Goal: Transaction & Acquisition: Purchase product/service

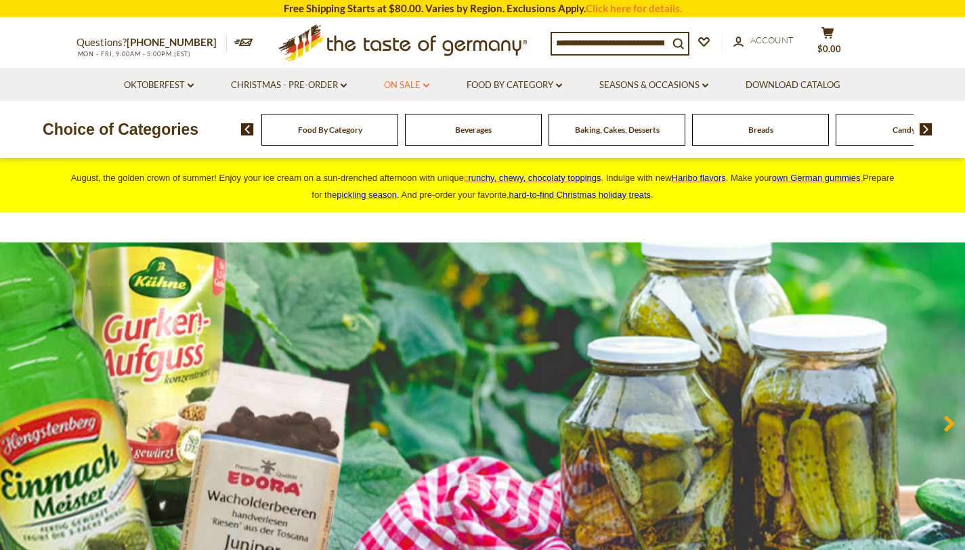
click at [415, 85] on link "On Sale dropdown_arrow" at bounding box center [406, 85] width 45 height 15
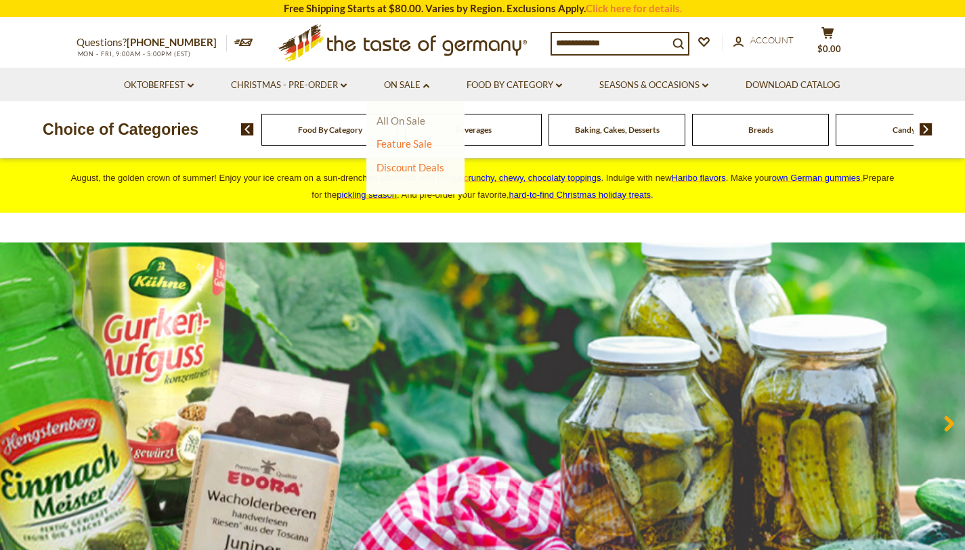
click at [399, 122] on link "All On Sale" at bounding box center [400, 120] width 49 height 12
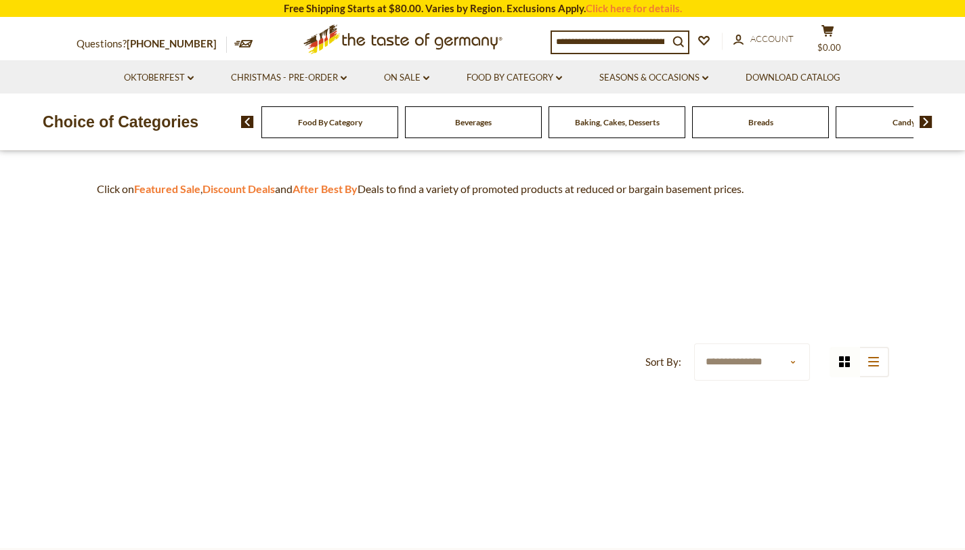
scroll to position [379, 0]
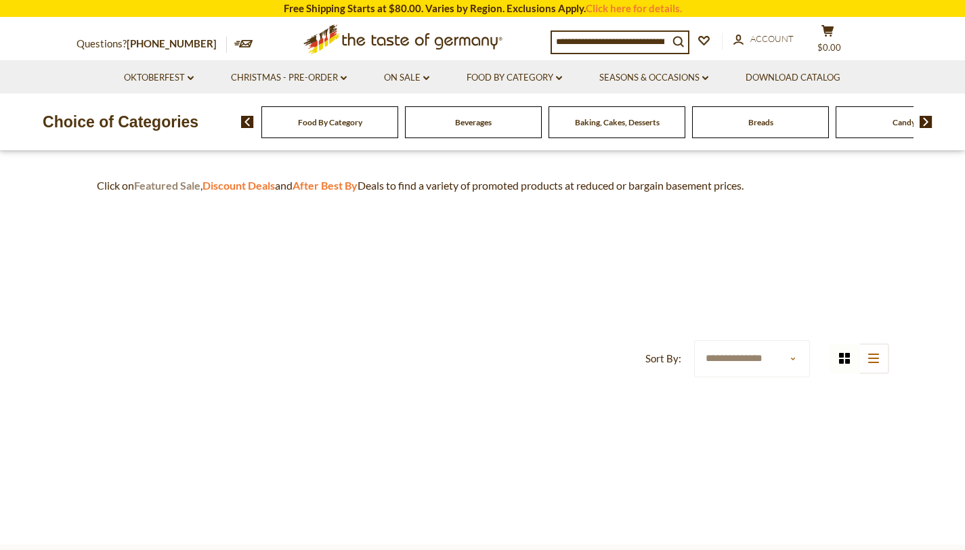
click at [160, 186] on strong "Featured Sale" at bounding box center [167, 185] width 66 height 13
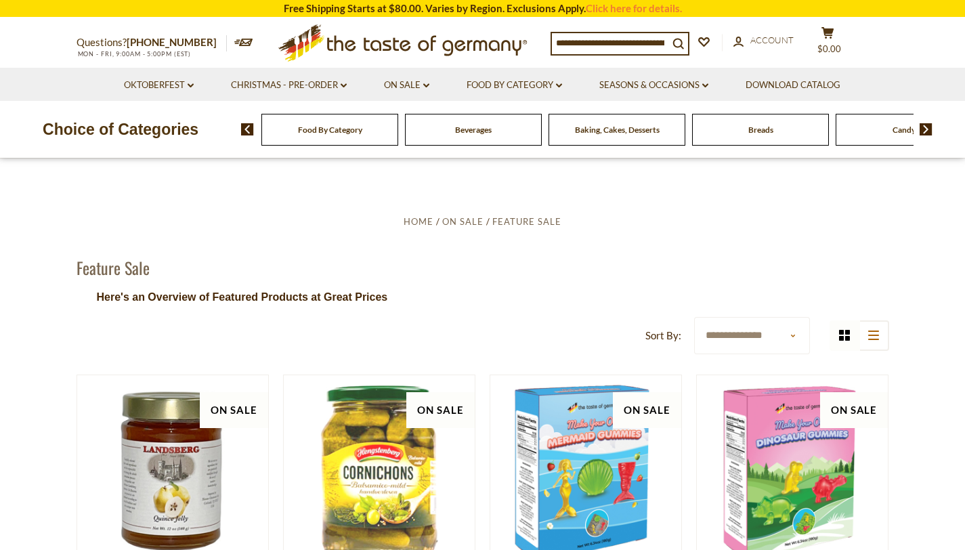
click at [244, 130] on img at bounding box center [247, 129] width 13 height 12
click at [419, 83] on link "On Sale dropdown_arrow" at bounding box center [406, 85] width 45 height 15
click at [413, 167] on link "Discount Deals" at bounding box center [410, 167] width 68 height 19
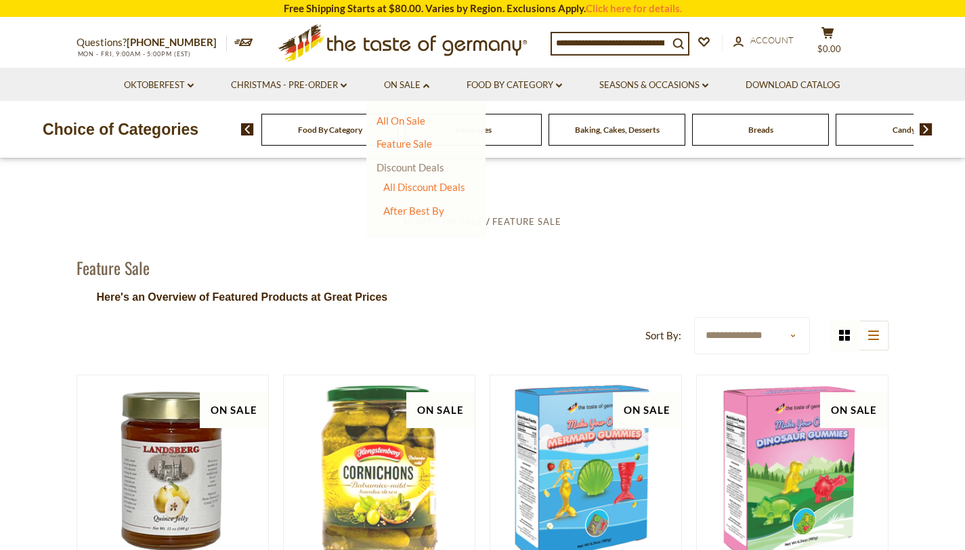
click at [413, 167] on link "Discount Deals" at bounding box center [410, 167] width 68 height 19
click at [425, 170] on link "Discount Deals" at bounding box center [410, 167] width 68 height 19
click at [429, 187] on link "All Discount Deals" at bounding box center [424, 187] width 82 height 12
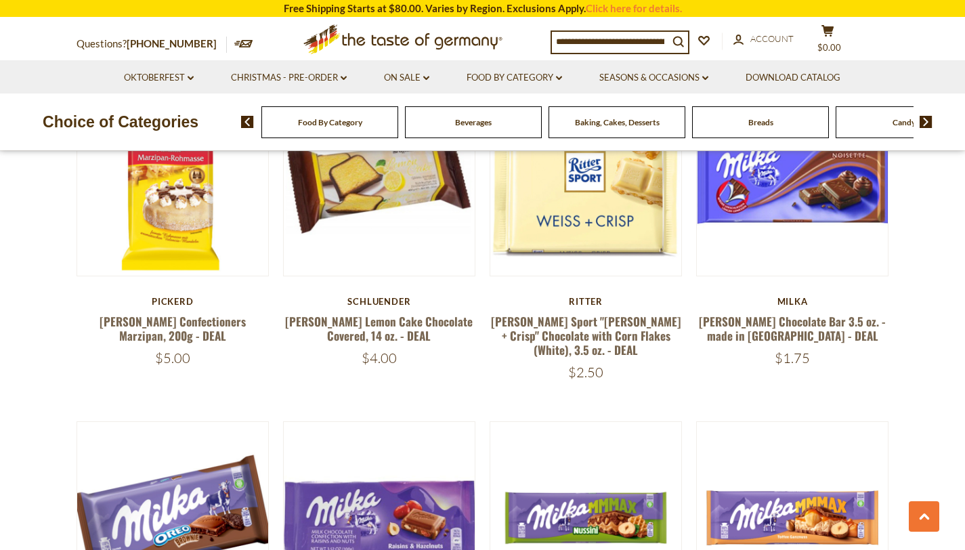
scroll to position [1990, 0]
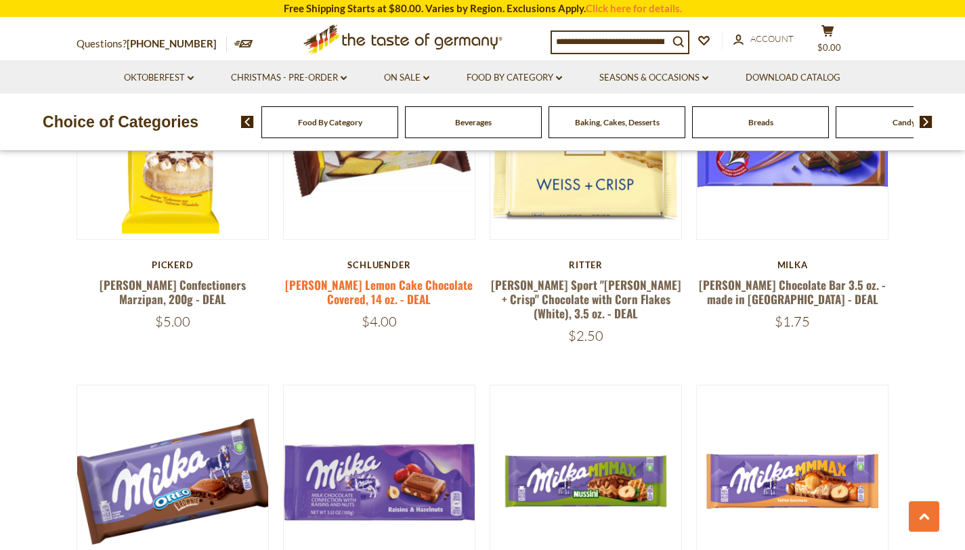
click at [412, 276] on link "[PERSON_NAME] Lemon Cake Chocolate Covered, 14 oz. - DEAL" at bounding box center [379, 291] width 188 height 31
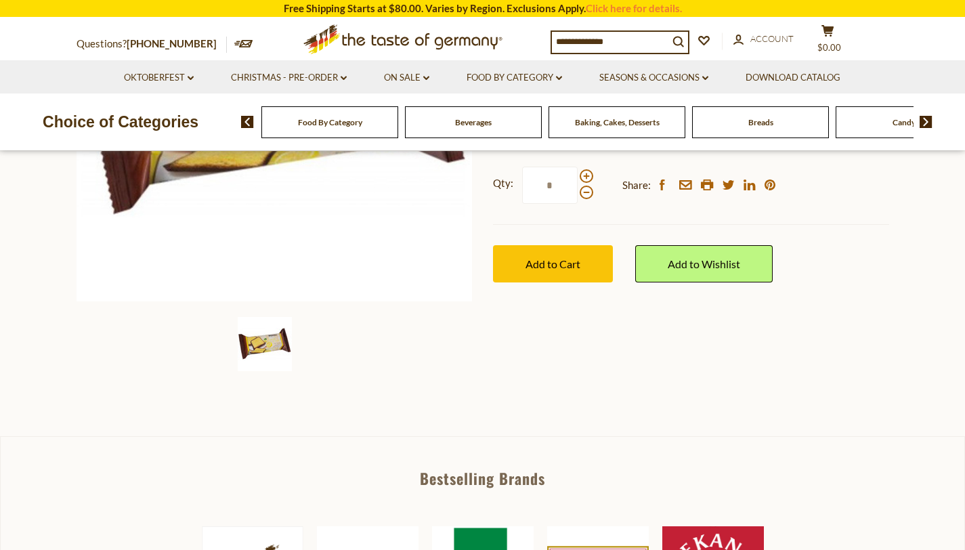
scroll to position [344, 0]
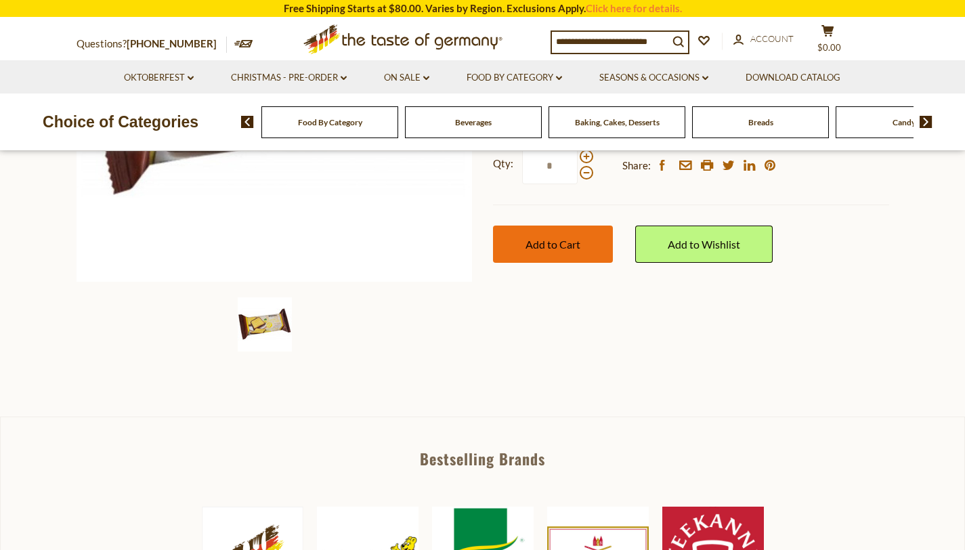
click at [541, 241] on span "Add to Cart" at bounding box center [552, 244] width 55 height 13
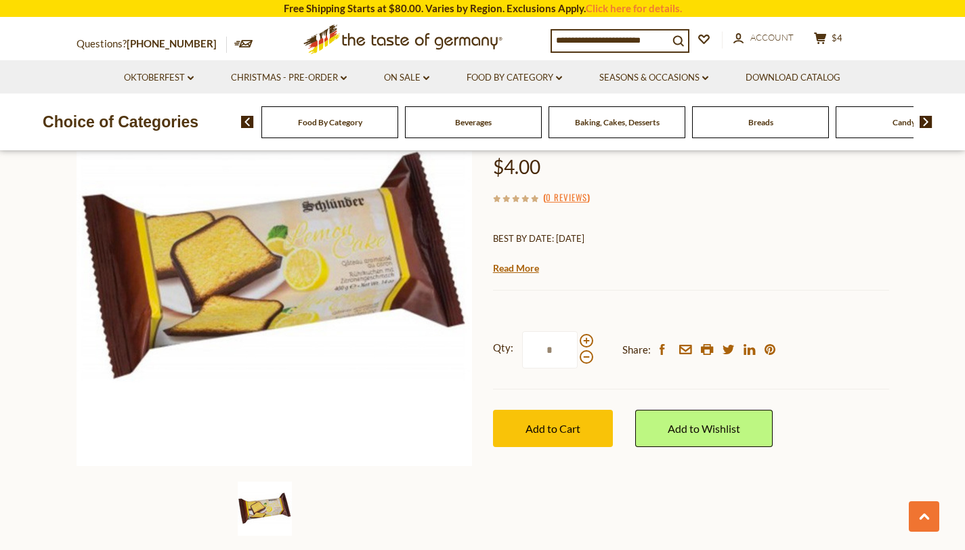
scroll to position [0, 0]
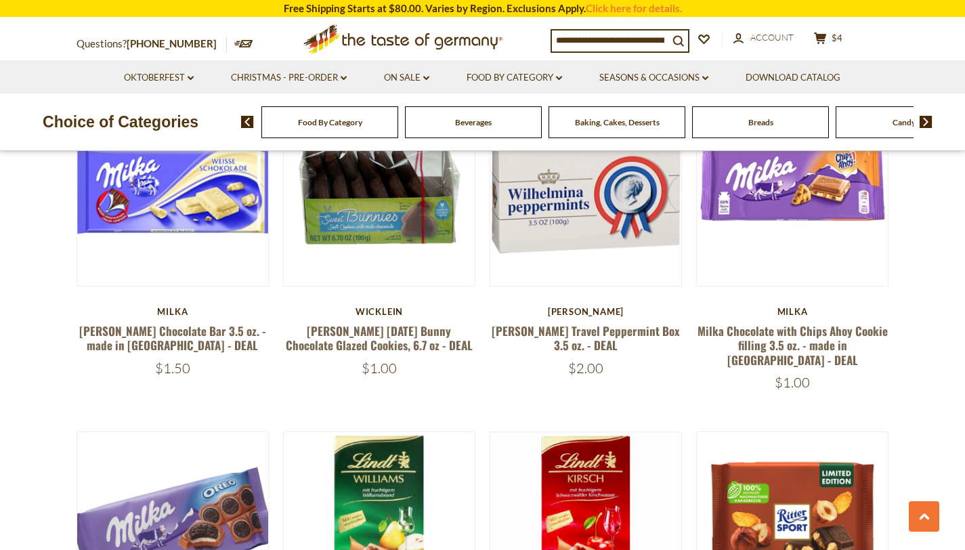
scroll to position [2625, 0]
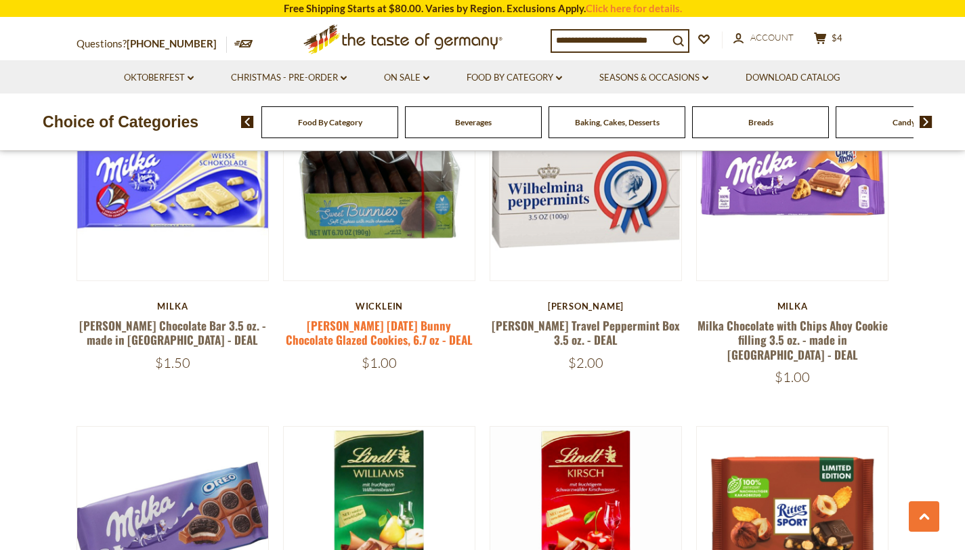
click at [382, 317] on link "[PERSON_NAME] [DATE] Bunny Chocolate Glazed Cookies, 6.7 oz - DEAL" at bounding box center [379, 332] width 187 height 31
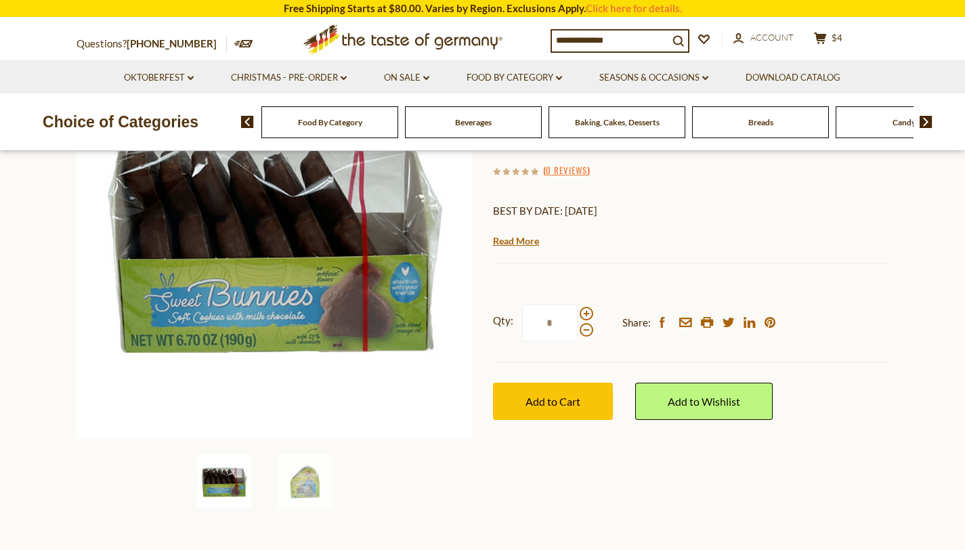
scroll to position [261, 0]
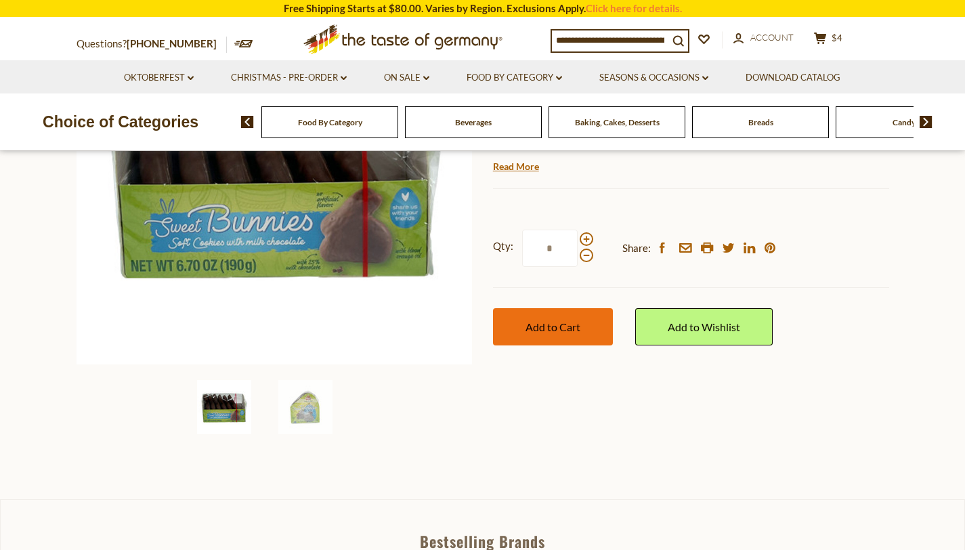
click at [563, 317] on button "Add to Cart" at bounding box center [553, 326] width 120 height 37
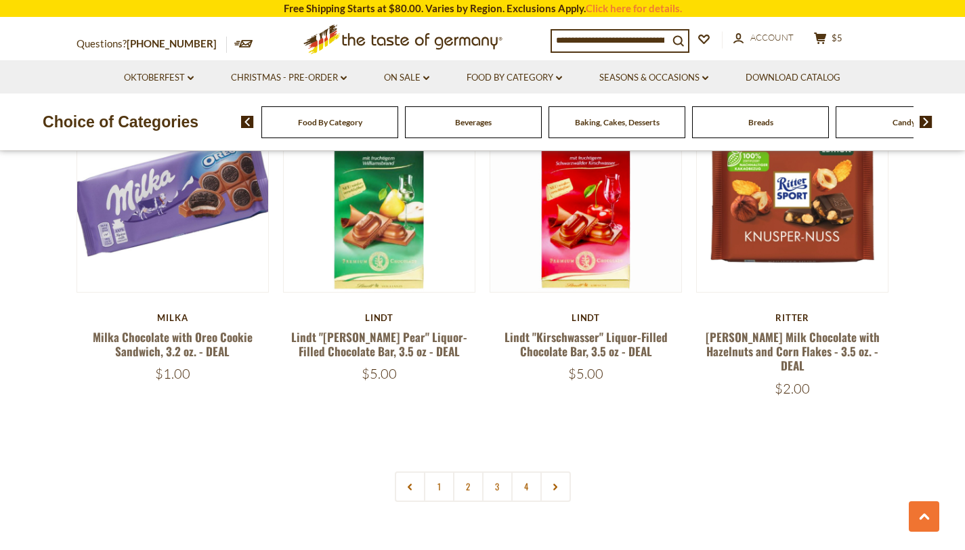
scroll to position [2954, 0]
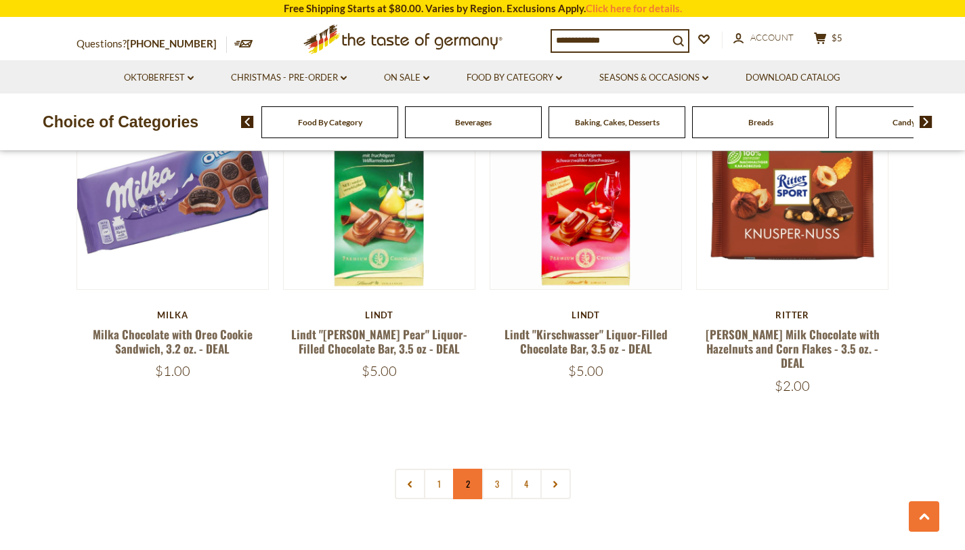
click at [475, 468] on link "2" at bounding box center [468, 483] width 30 height 30
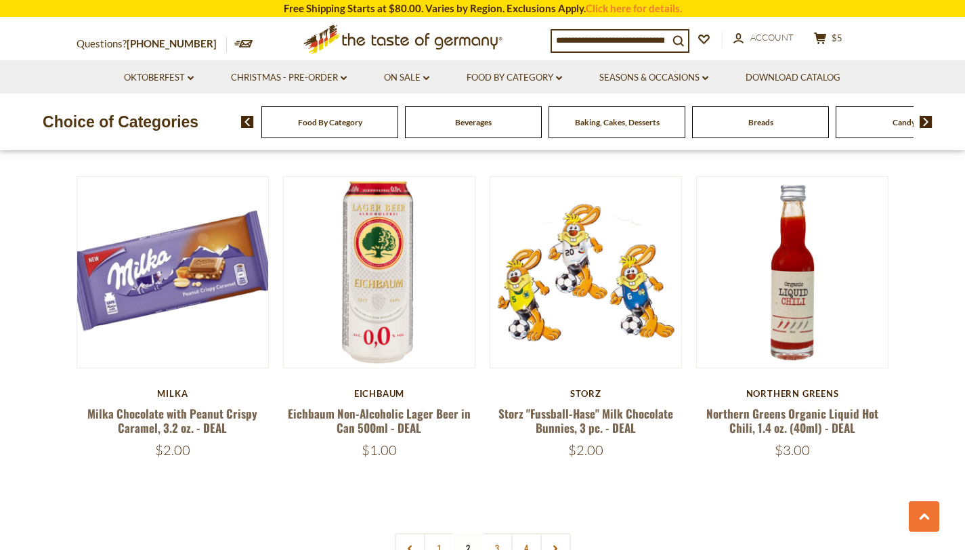
scroll to position [2852, 0]
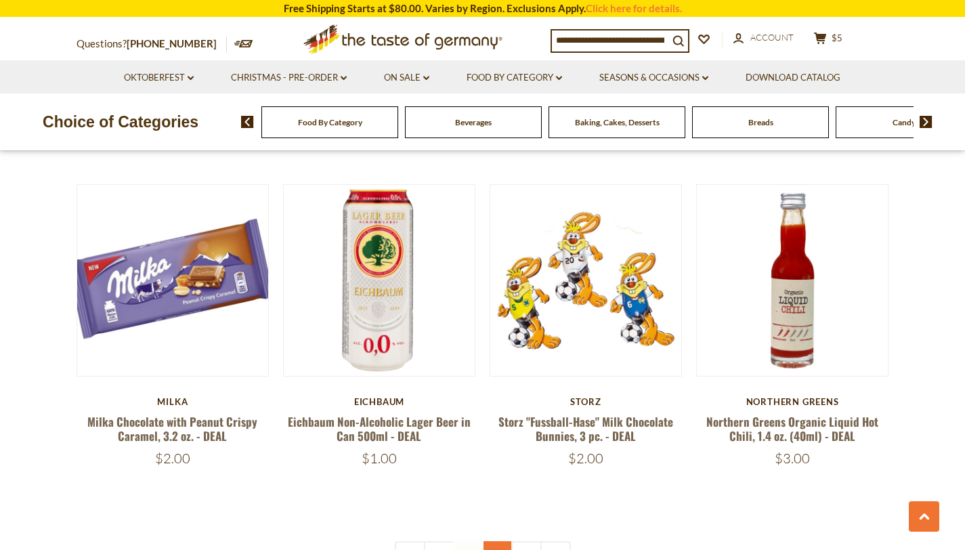
click at [497, 541] on link "3" at bounding box center [497, 556] width 30 height 30
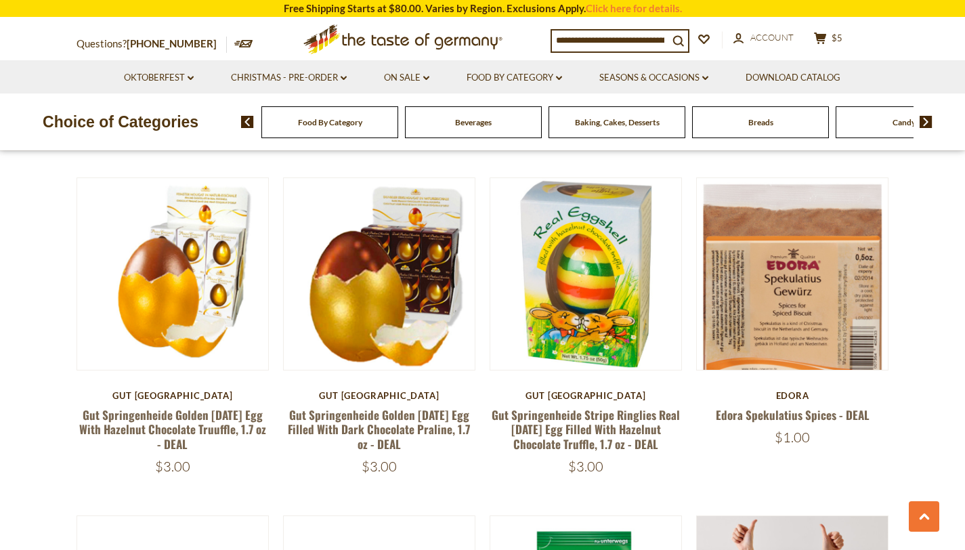
scroll to position [898, 0]
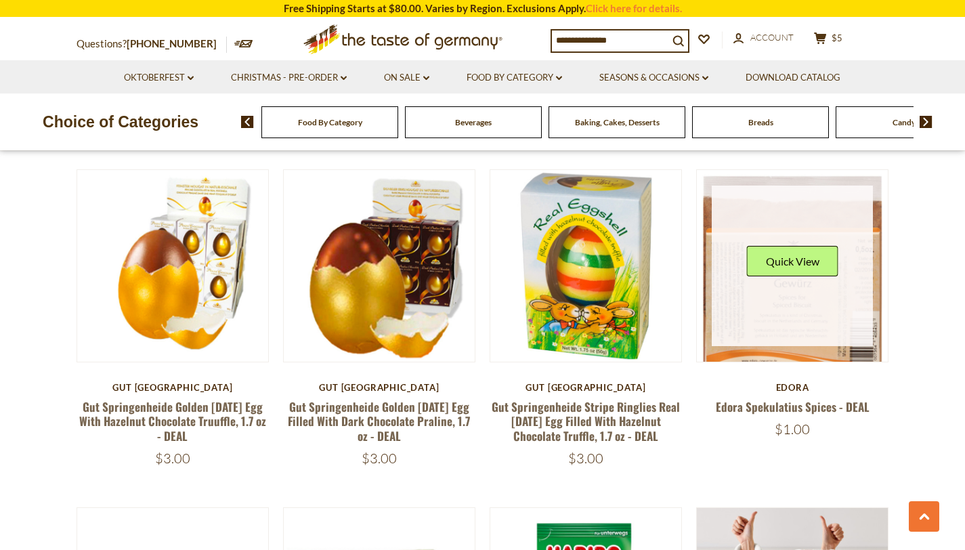
click at [827, 300] on link at bounding box center [791, 265] width 161 height 161
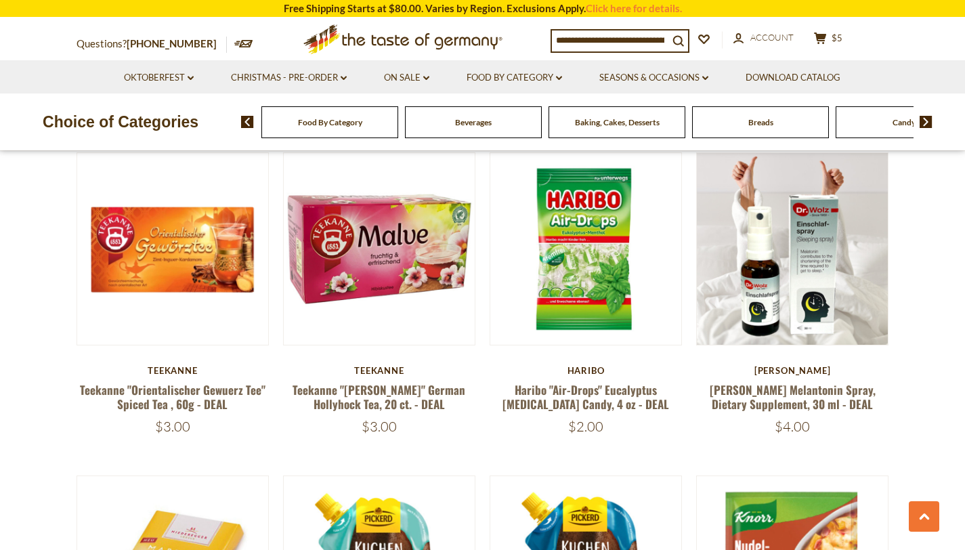
scroll to position [1215, 0]
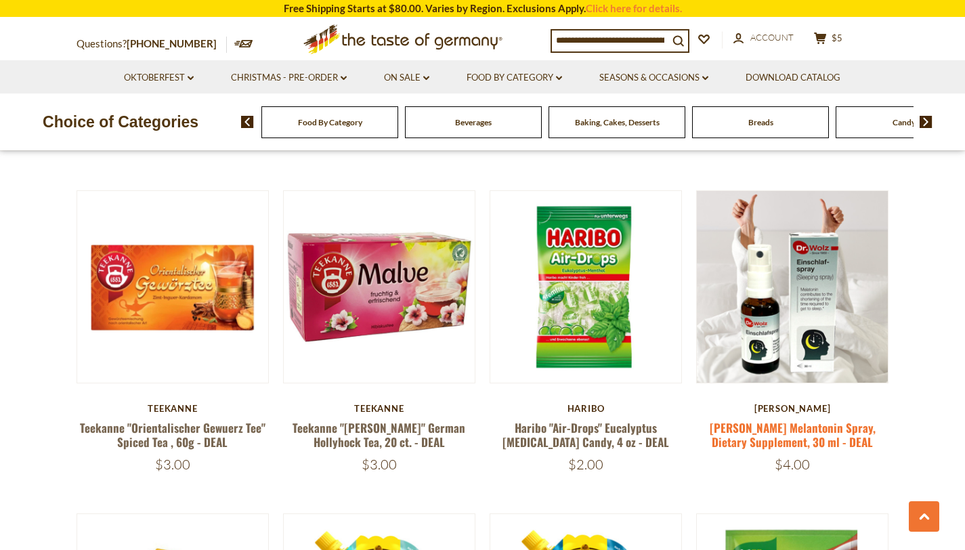
click at [764, 419] on link "[PERSON_NAME] Melantonin Spray, Dietary Supplement, 30 ml - DEAL" at bounding box center [792, 434] width 166 height 31
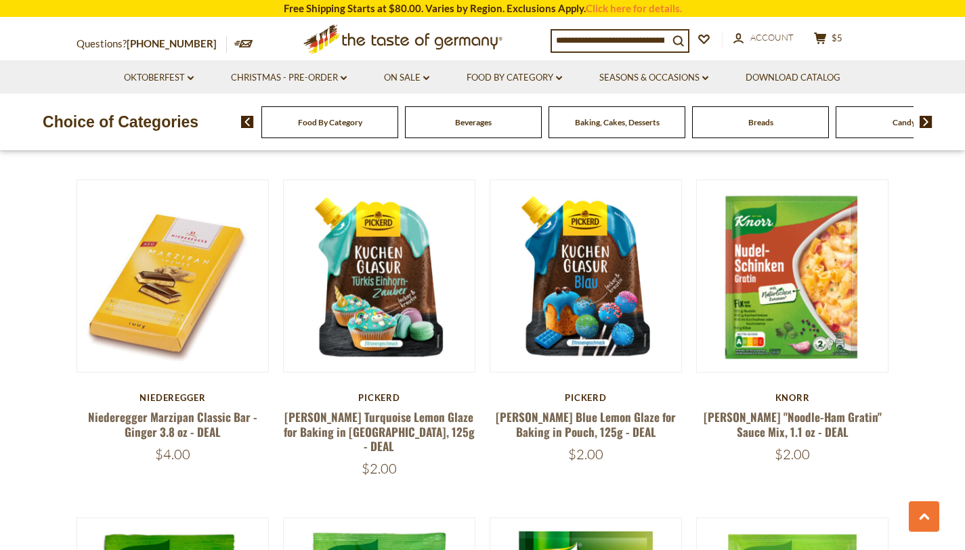
scroll to position [1592, 0]
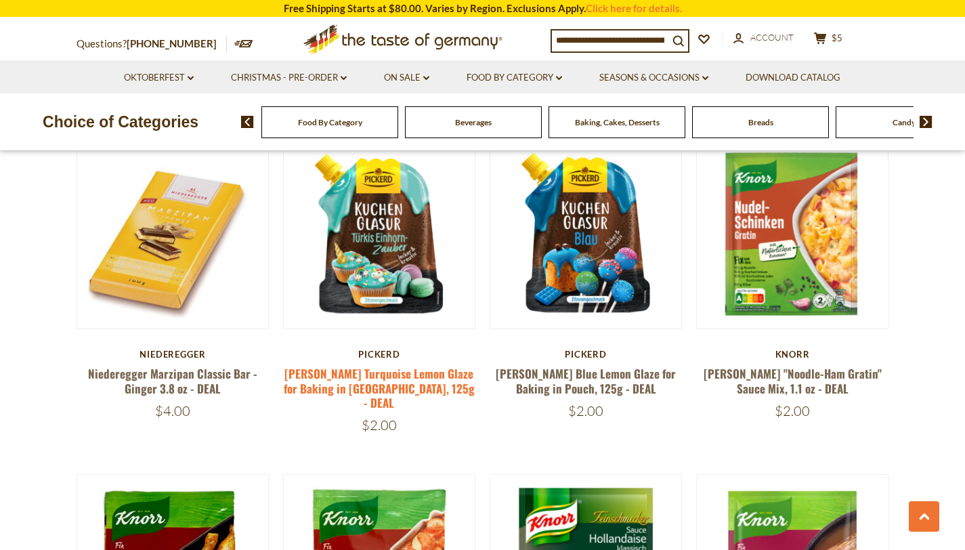
click at [391, 365] on link "[PERSON_NAME] Turquoise Lemon Glaze for Baking in [GEOGRAPHIC_DATA], 125g - DEAL" at bounding box center [379, 388] width 191 height 46
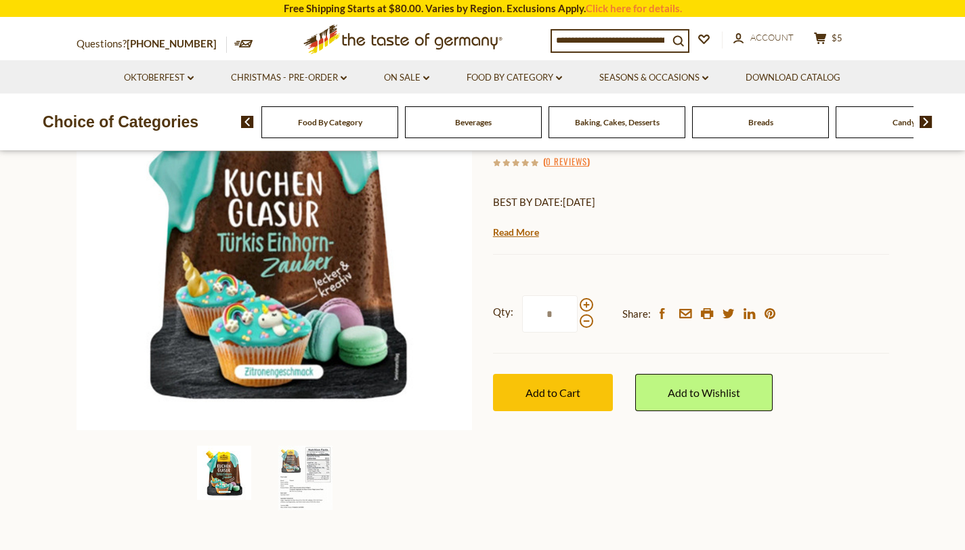
scroll to position [297, 0]
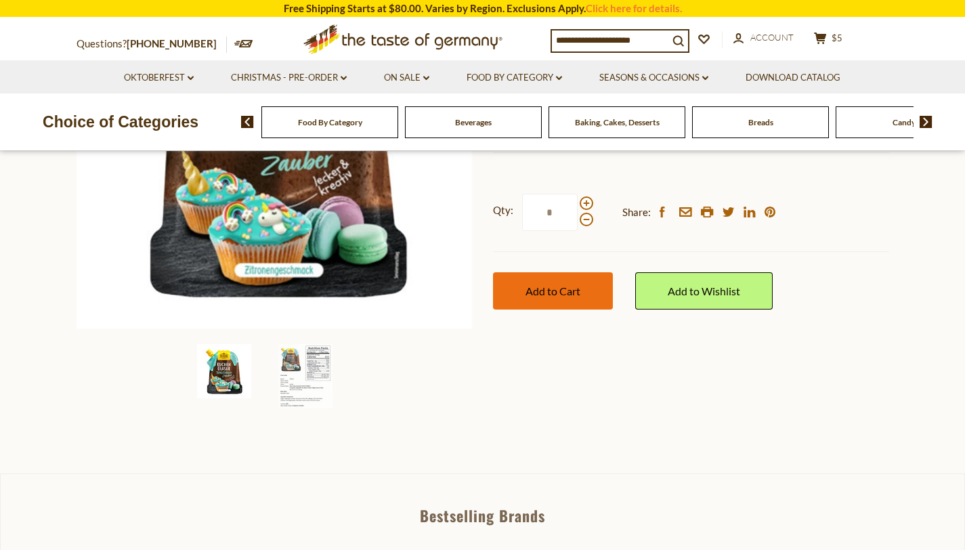
click at [546, 282] on button "Add to Cart" at bounding box center [553, 290] width 120 height 37
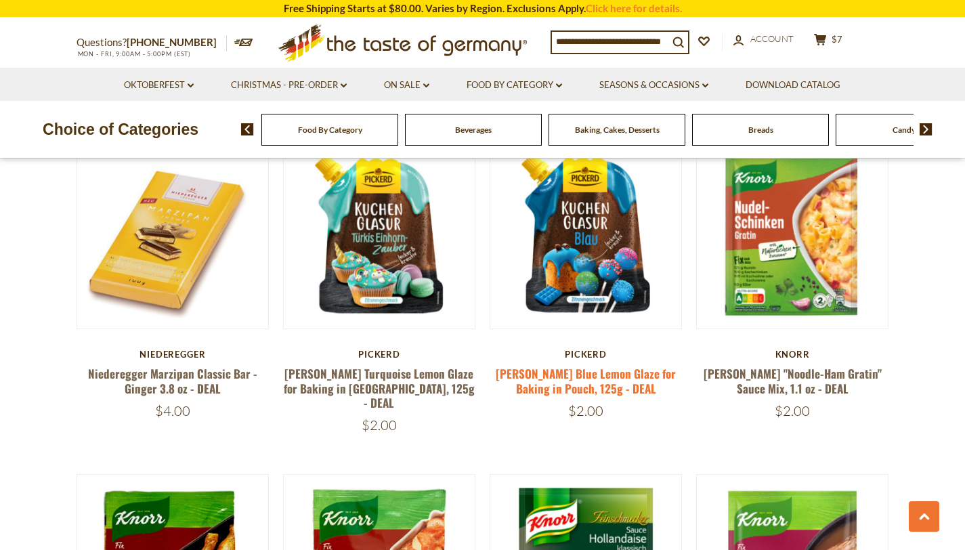
click at [582, 366] on link "[PERSON_NAME] Blue Lemon Glaze for Baking in Pouch, 125g - DEAL" at bounding box center [586, 380] width 180 height 31
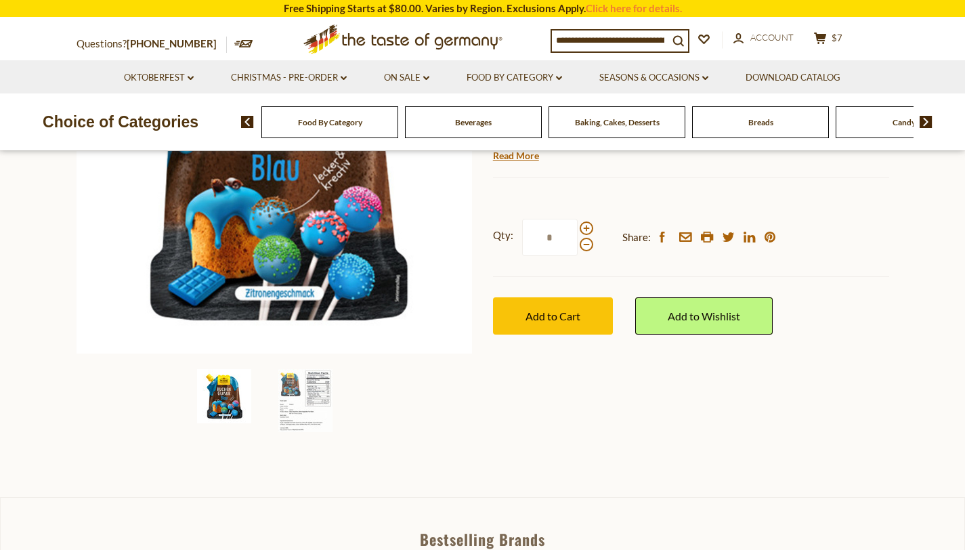
scroll to position [276, 0]
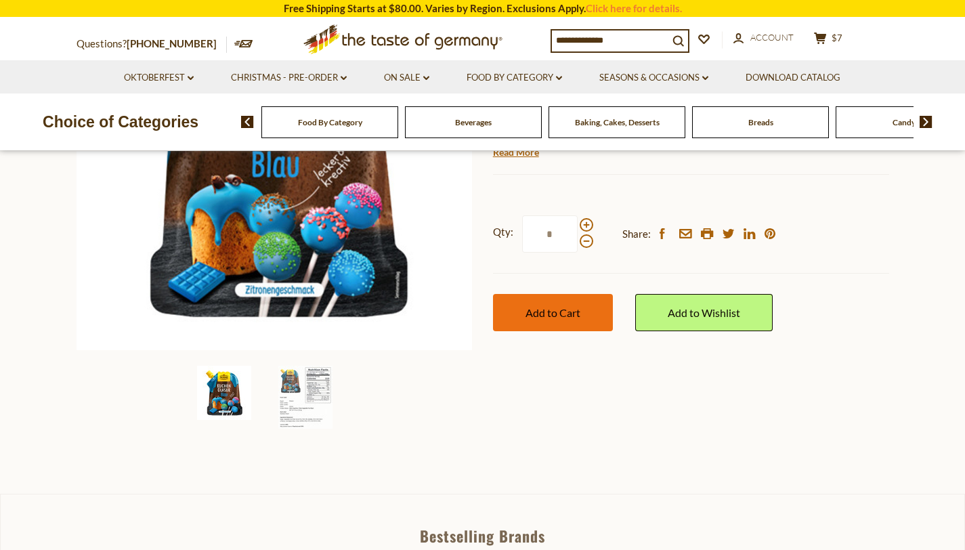
click at [554, 306] on span "Add to Cart" at bounding box center [552, 312] width 55 height 13
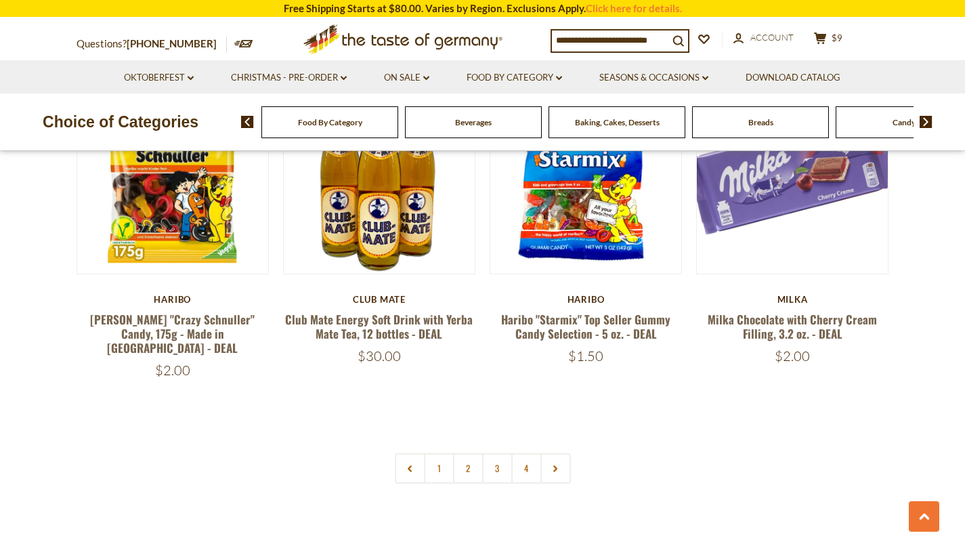
scroll to position [3035, 0]
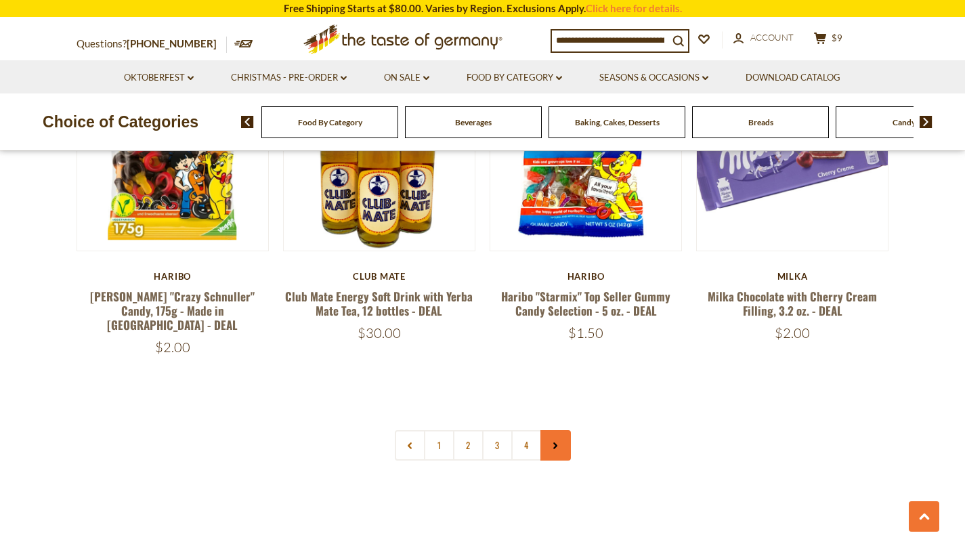
click at [556, 442] on icon at bounding box center [555, 445] width 8 height 7
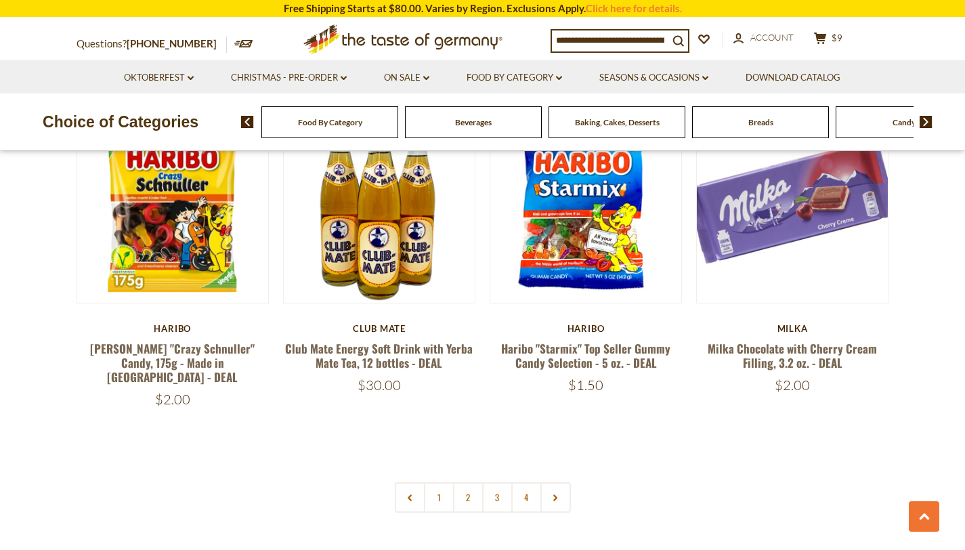
scroll to position [2986, 0]
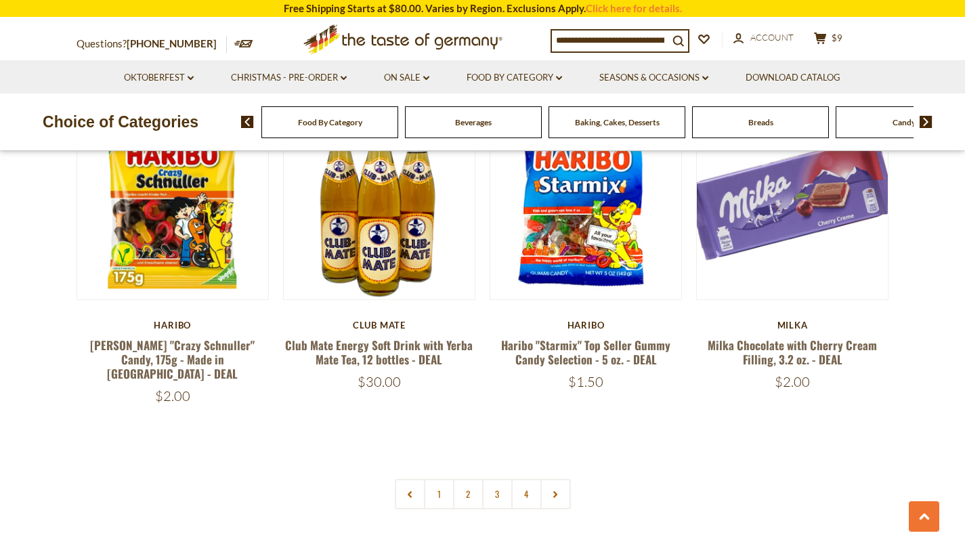
click at [474, 126] on span "Beverages" at bounding box center [473, 122] width 37 height 10
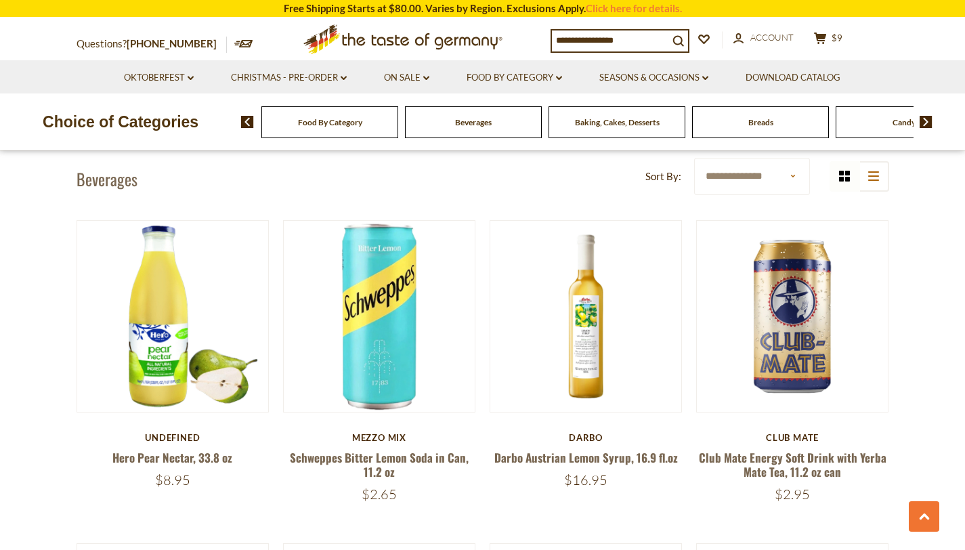
scroll to position [274, 0]
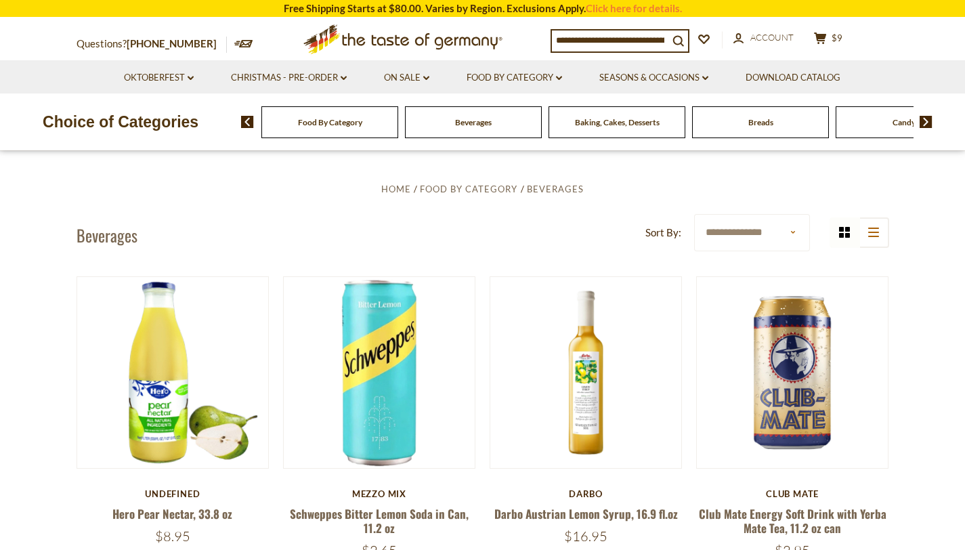
click at [924, 119] on img at bounding box center [925, 122] width 13 height 12
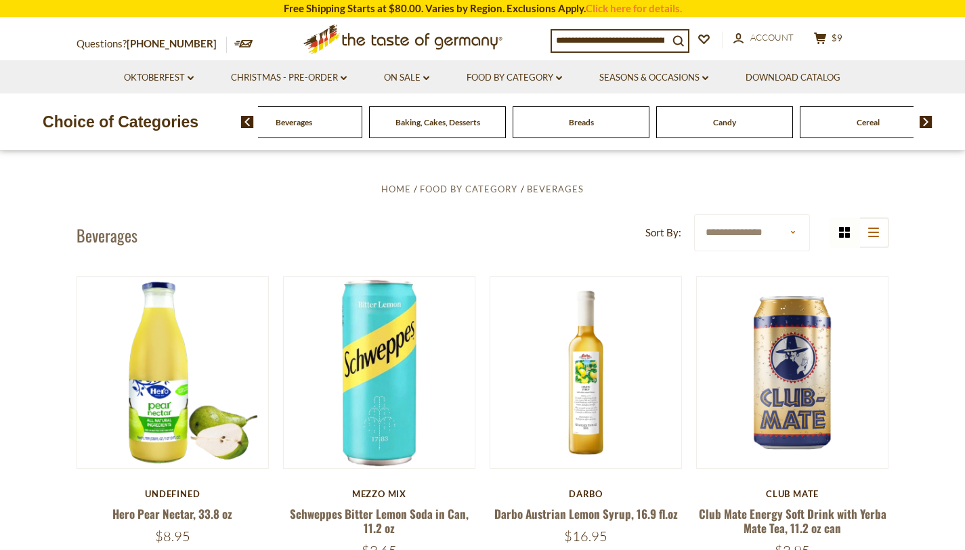
click at [924, 119] on img at bounding box center [925, 122] width 13 height 12
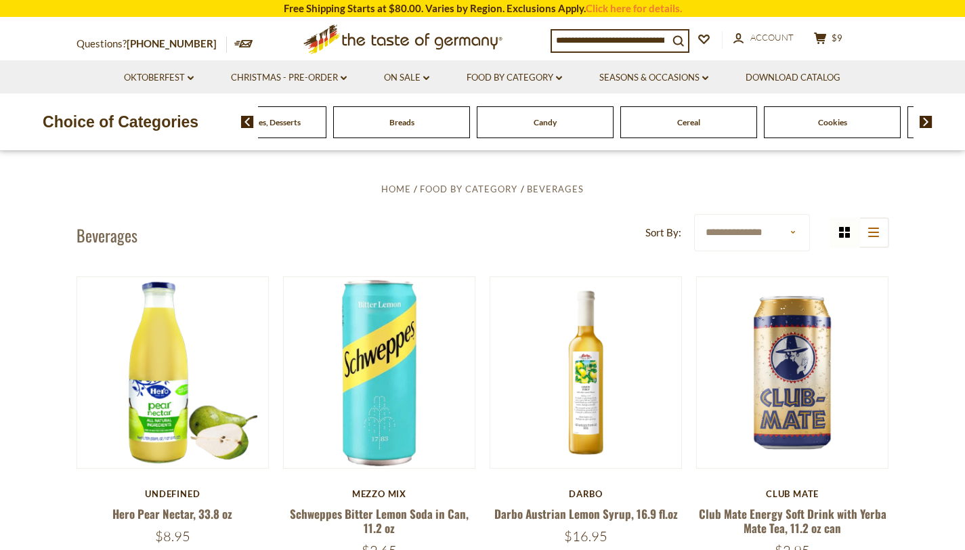
click at [924, 119] on img at bounding box center [925, 122] width 13 height 12
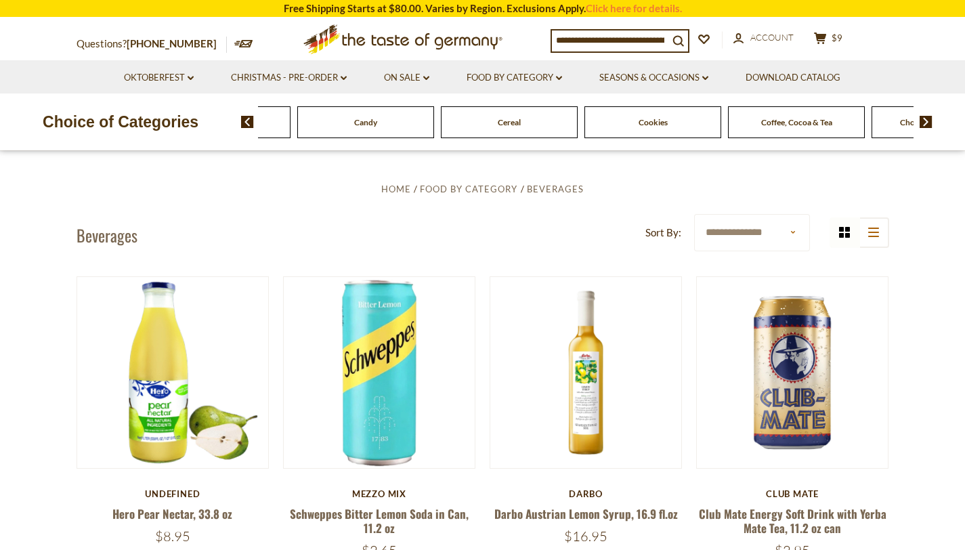
click at [924, 119] on img at bounding box center [925, 122] width 13 height 12
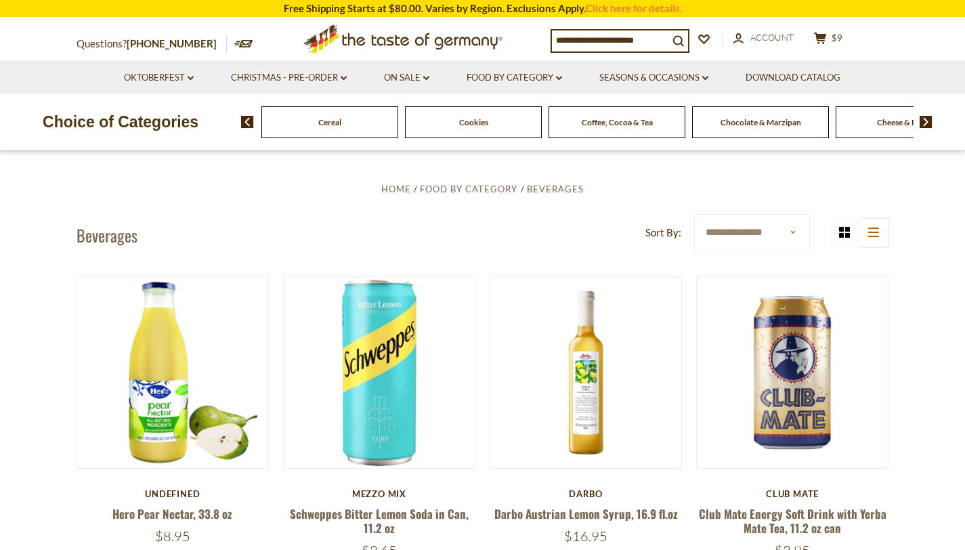
click at [924, 119] on img at bounding box center [925, 122] width 13 height 12
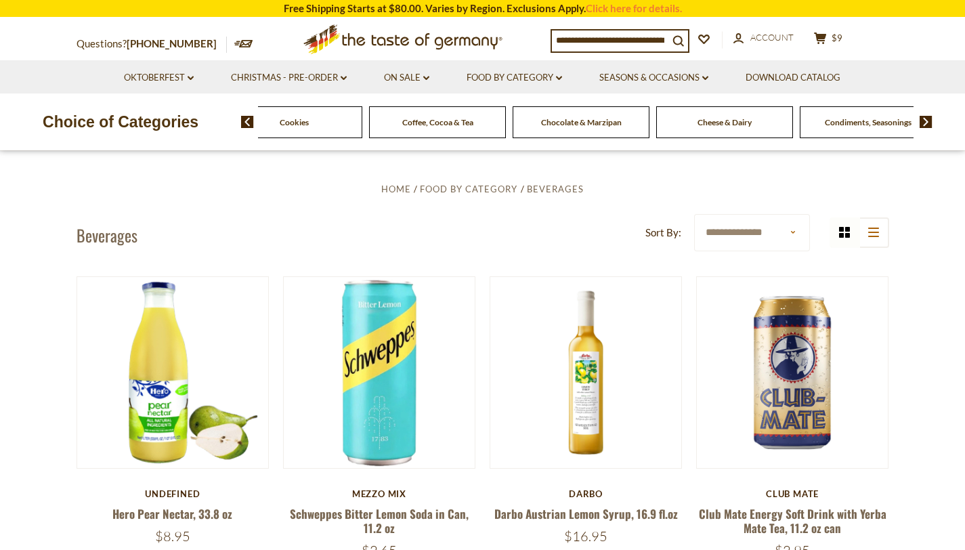
click at [924, 119] on img at bounding box center [925, 122] width 13 height 12
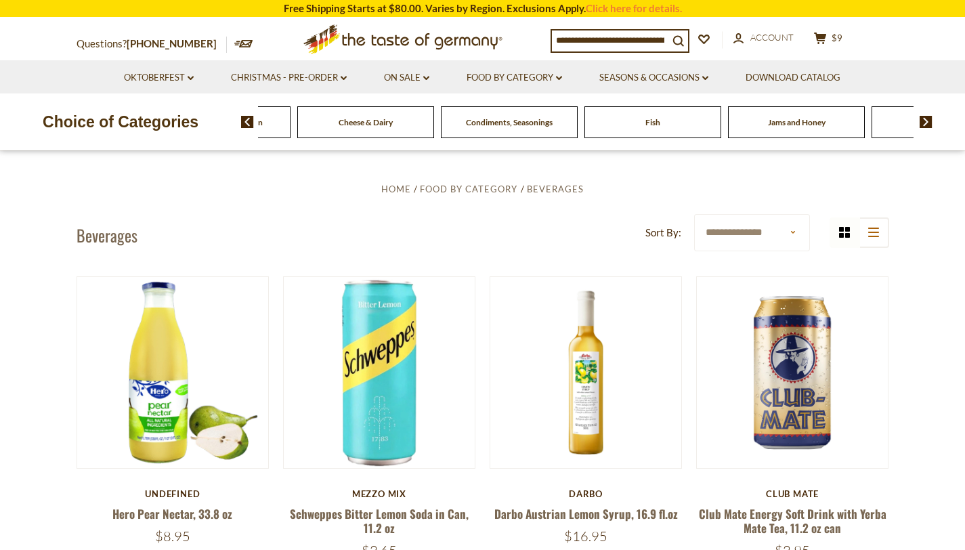
click at [924, 119] on img at bounding box center [925, 122] width 13 height 12
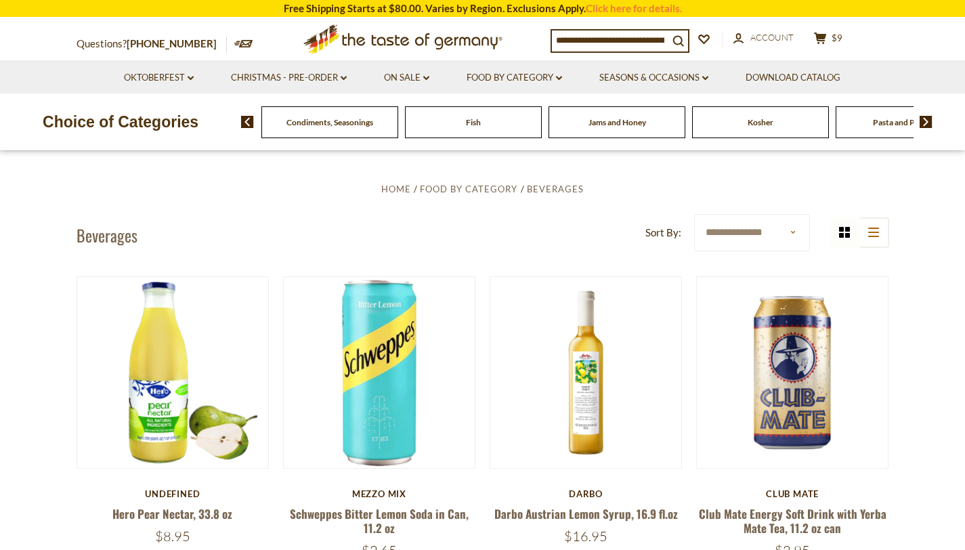
click at [924, 119] on img at bounding box center [925, 122] width 13 height 12
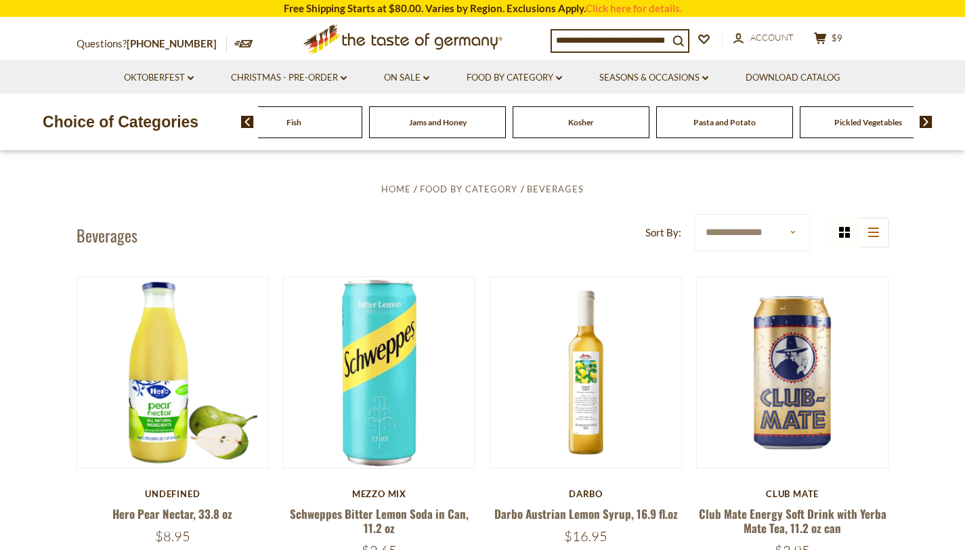
click at [924, 119] on img at bounding box center [925, 122] width 13 height 12
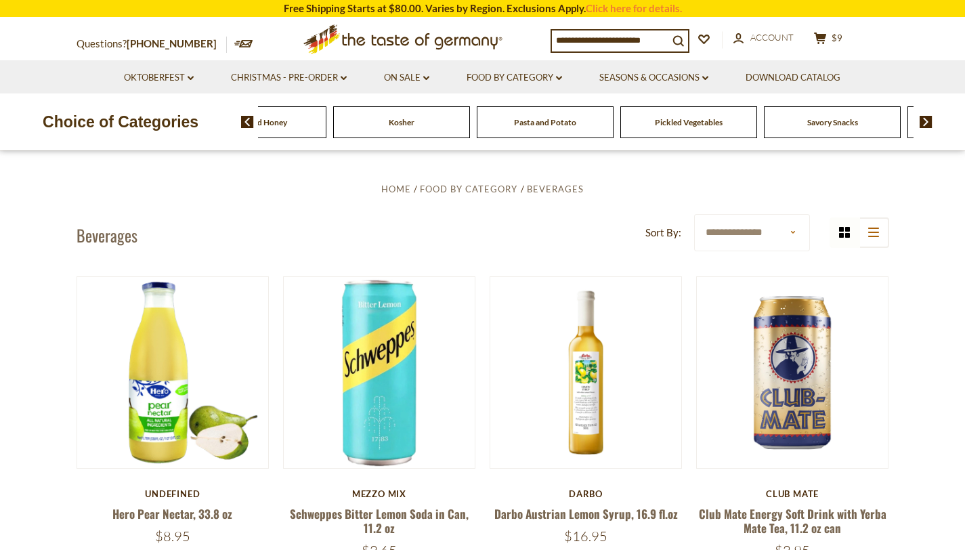
click at [924, 119] on img at bounding box center [925, 122] width 13 height 12
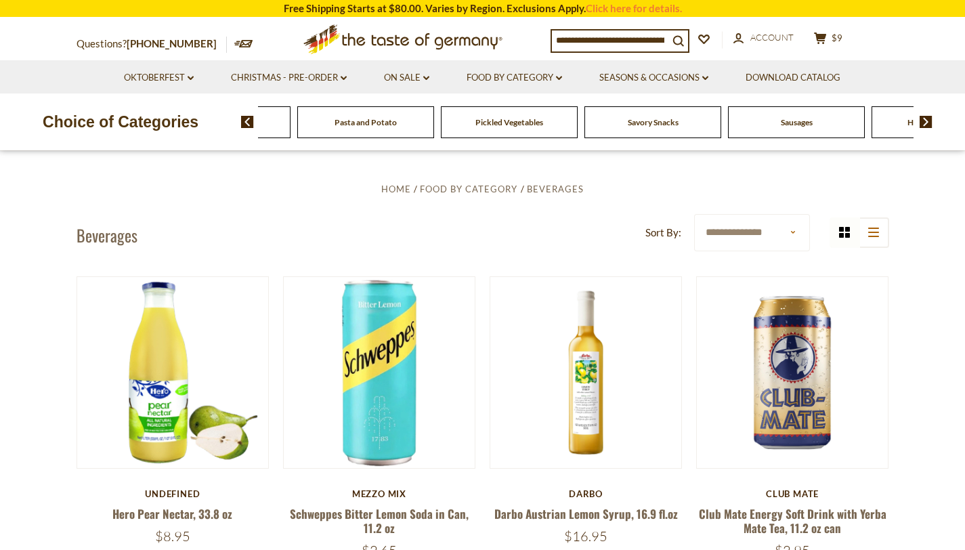
click at [924, 119] on img at bounding box center [925, 122] width 13 height 12
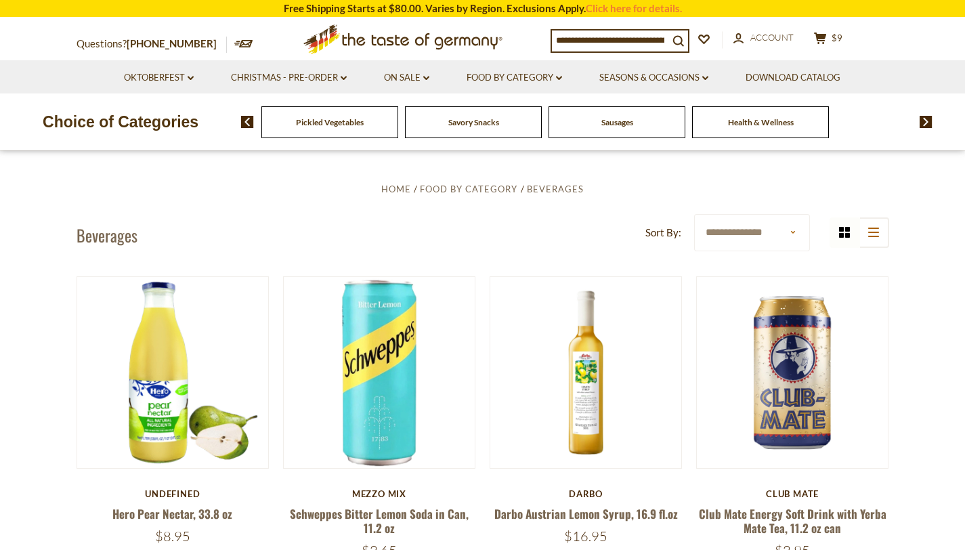
click at [626, 126] on span "Sausages" at bounding box center [617, 122] width 32 height 10
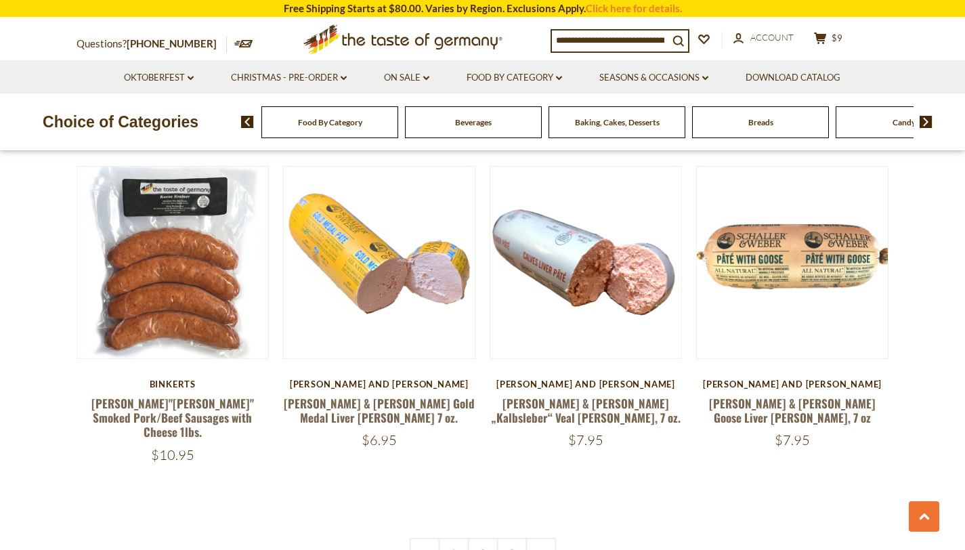
scroll to position [3141, 0]
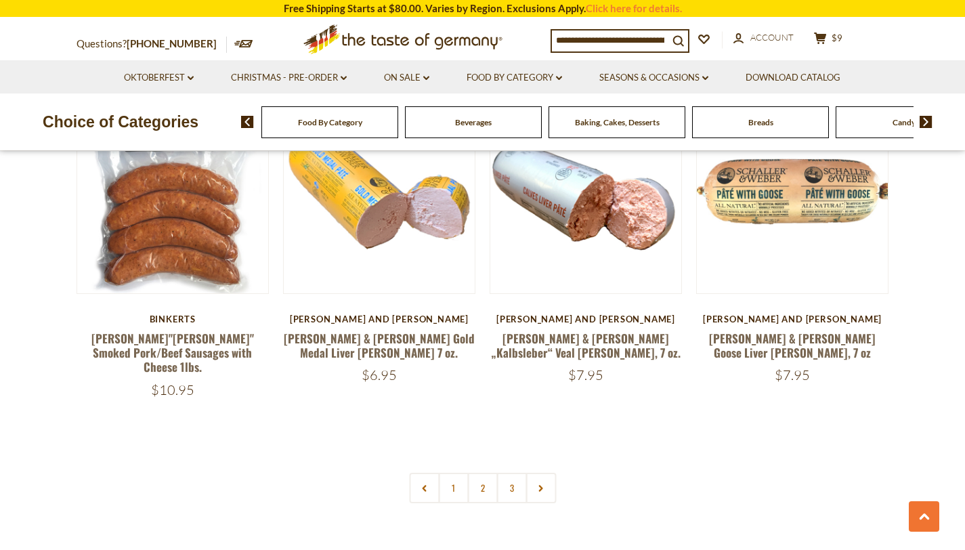
drag, startPoint x: 971, startPoint y: 28, endPoint x: 965, endPoint y: 386, distance: 358.2
click at [544, 473] on link at bounding box center [540, 488] width 30 height 30
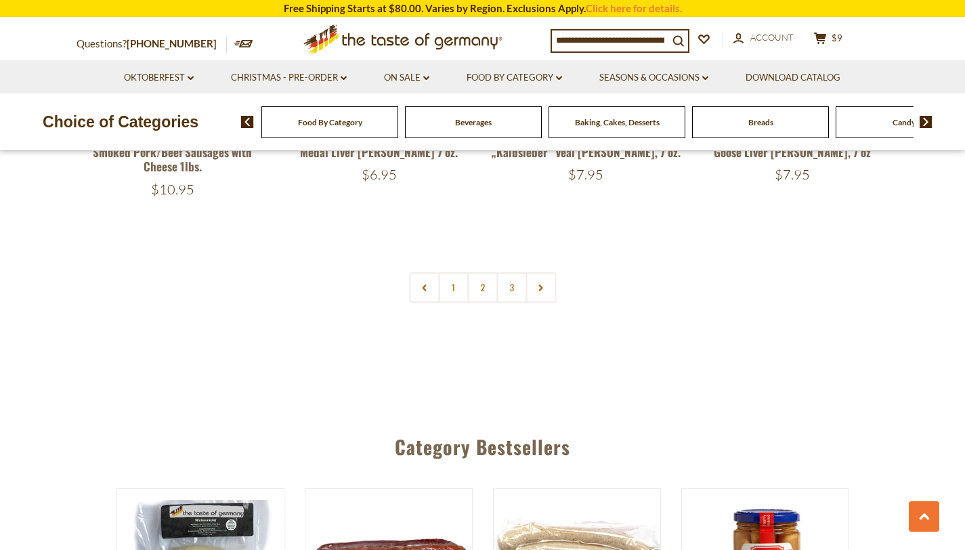
scroll to position [3345, 0]
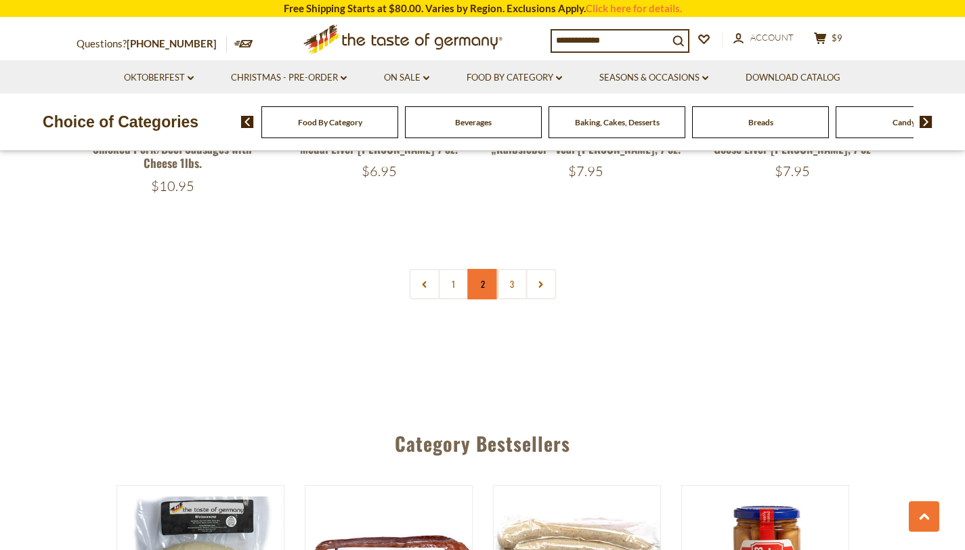
click at [474, 269] on link "2" at bounding box center [482, 284] width 30 height 30
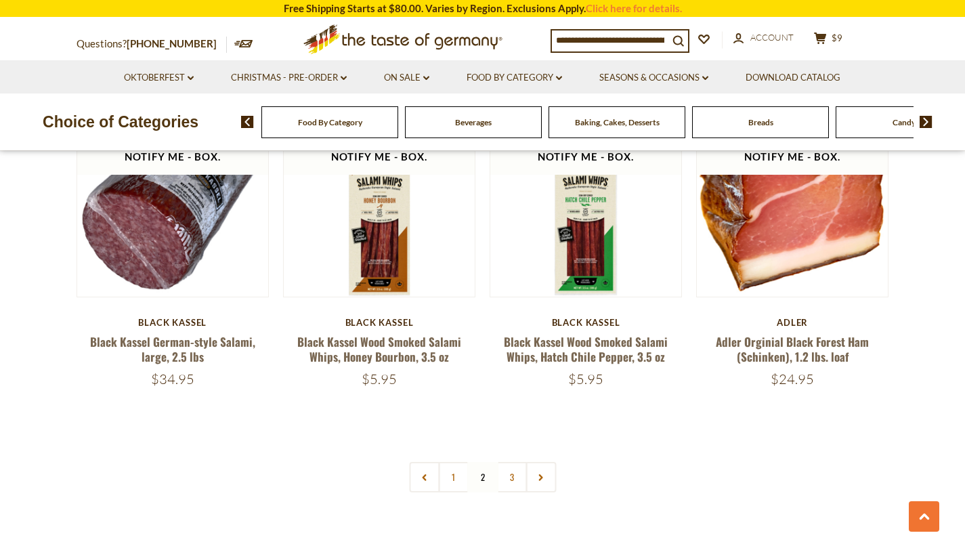
scroll to position [3115, 0]
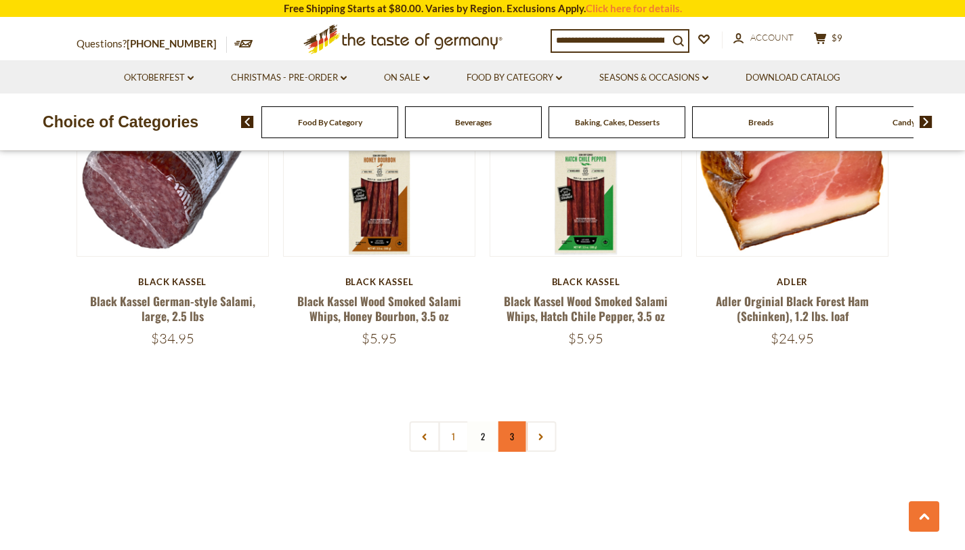
click at [509, 421] on link "3" at bounding box center [511, 436] width 30 height 30
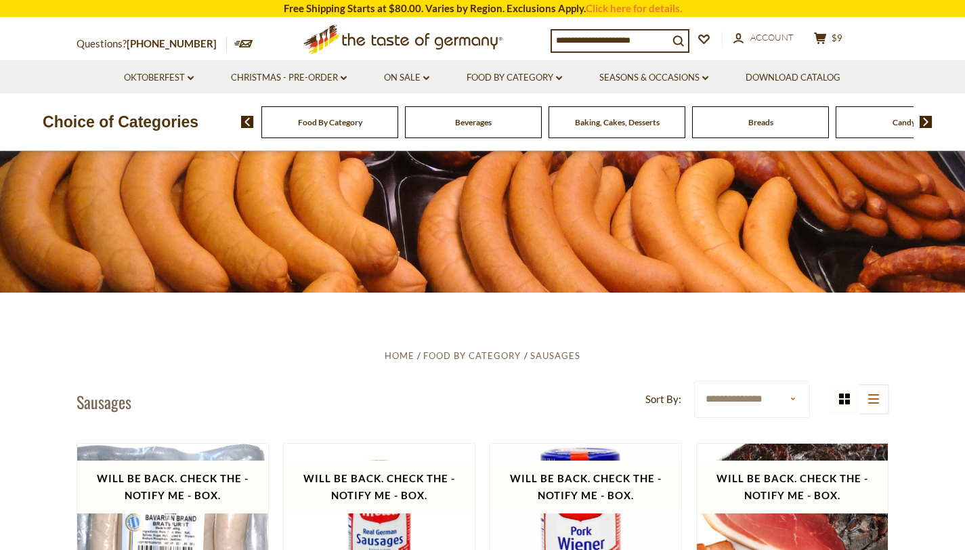
scroll to position [141, 0]
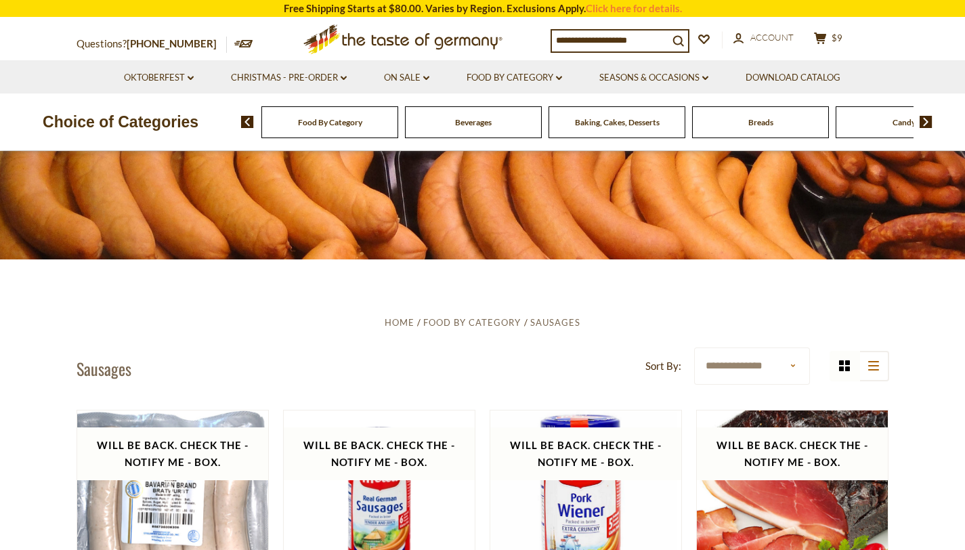
click at [927, 121] on img at bounding box center [925, 122] width 13 height 12
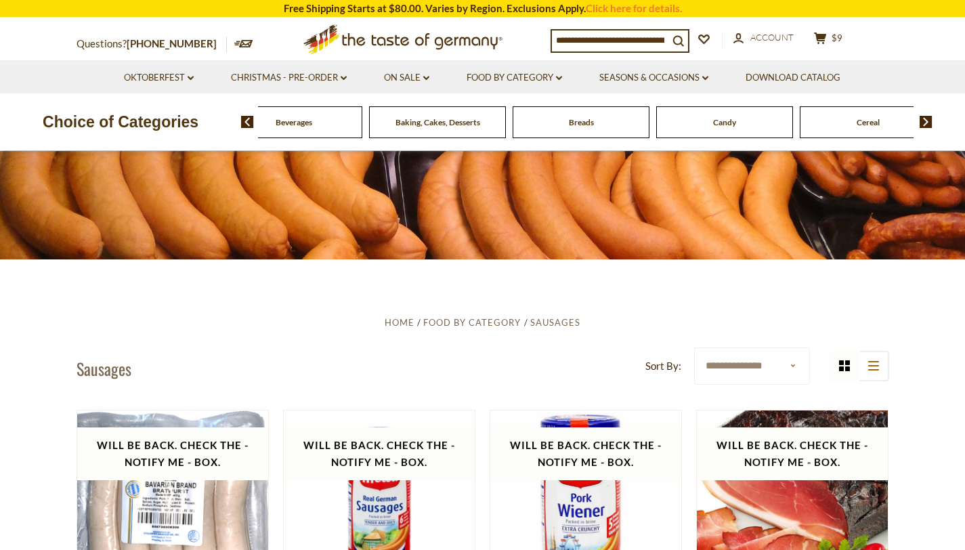
click at [927, 121] on img at bounding box center [925, 122] width 13 height 12
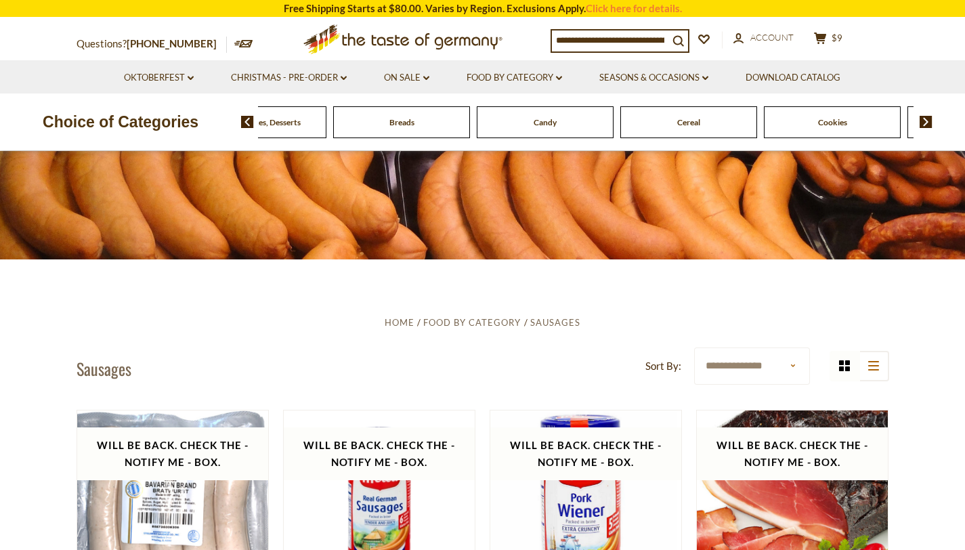
click at [927, 121] on img at bounding box center [925, 122] width 13 height 12
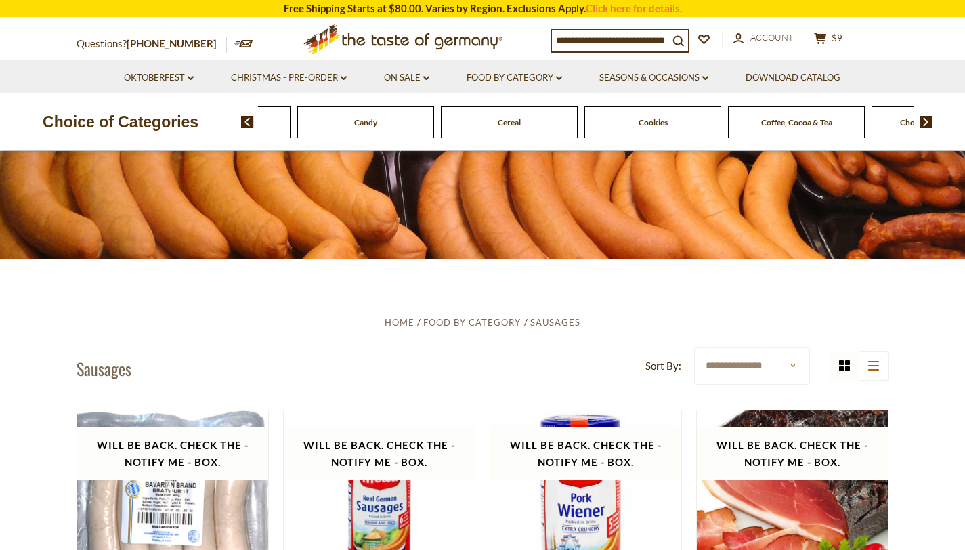
click at [927, 121] on img at bounding box center [925, 122] width 13 height 12
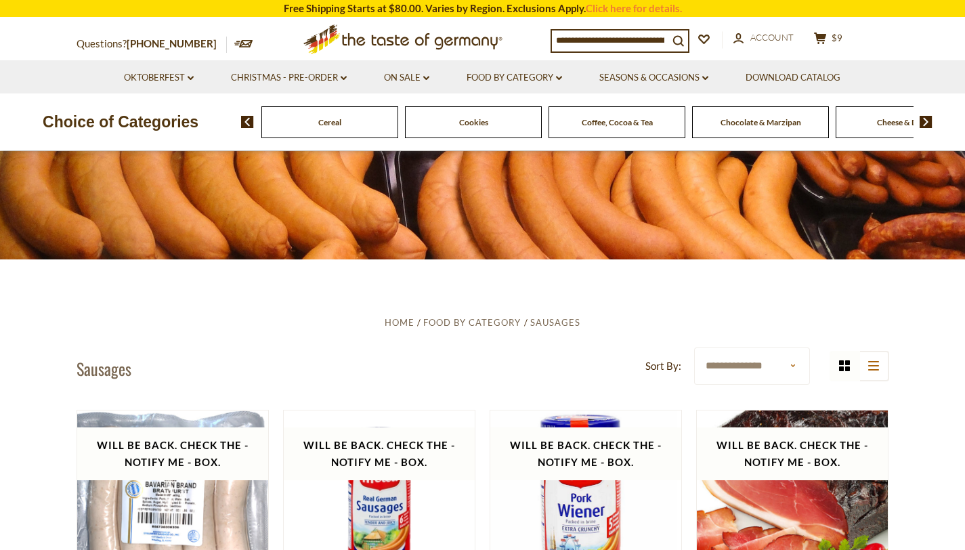
click at [883, 126] on span "Cheese & Dairy" at bounding box center [904, 122] width 54 height 10
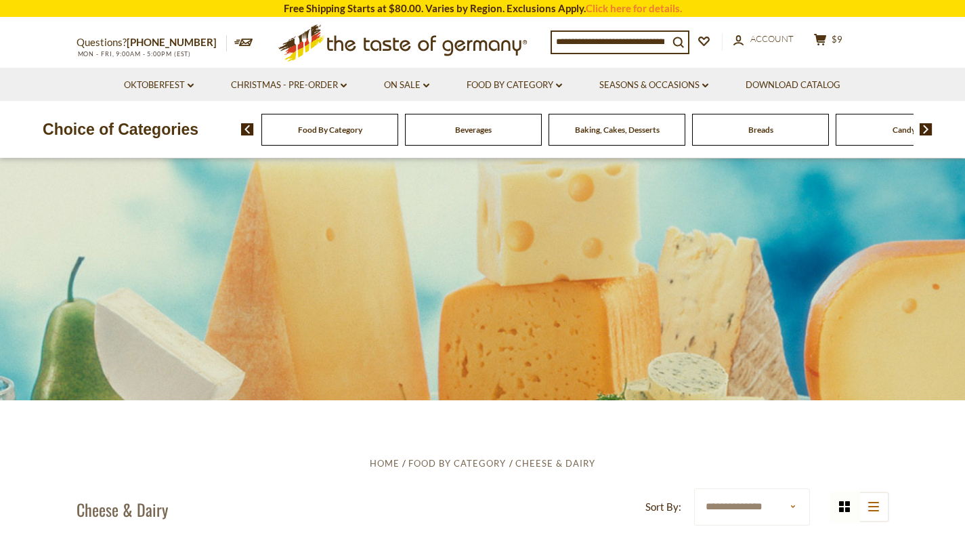
click at [893, 132] on span "Candy" at bounding box center [903, 130] width 23 height 10
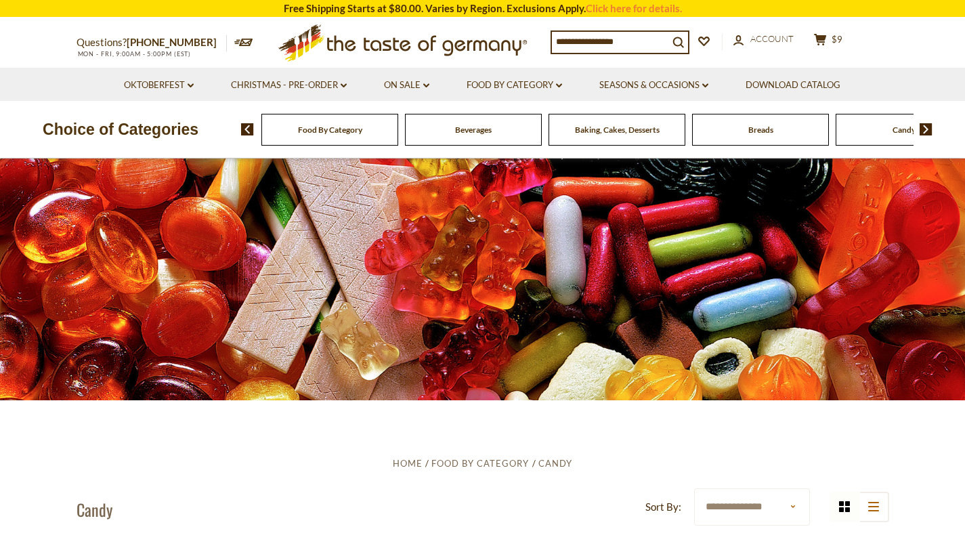
click at [927, 133] on img at bounding box center [925, 129] width 13 height 12
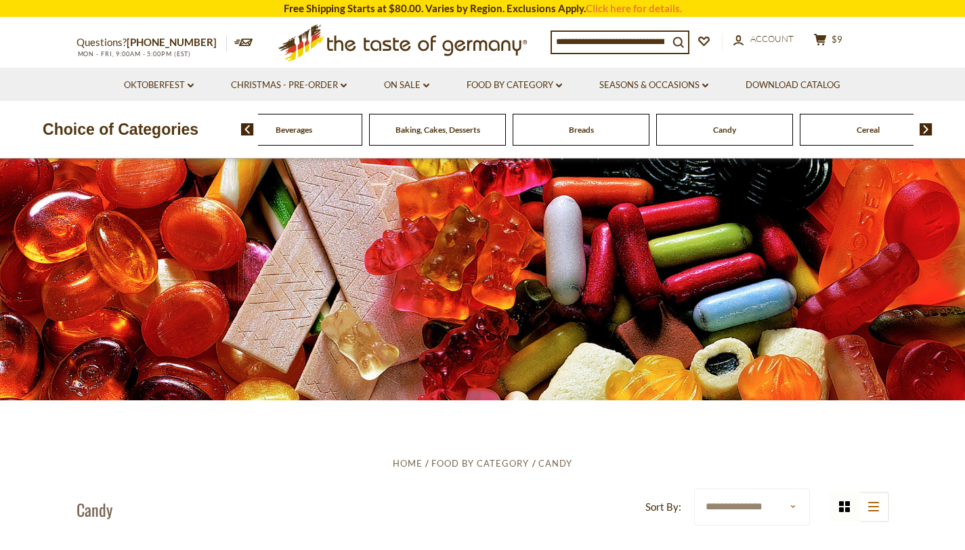
click at [923, 135] on img at bounding box center [925, 129] width 13 height 12
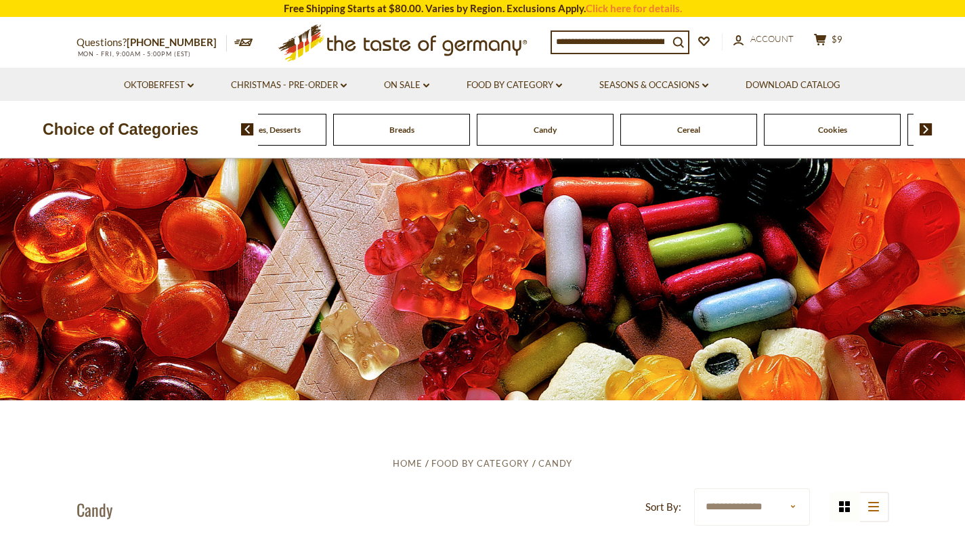
click at [923, 135] on img at bounding box center [925, 129] width 13 height 12
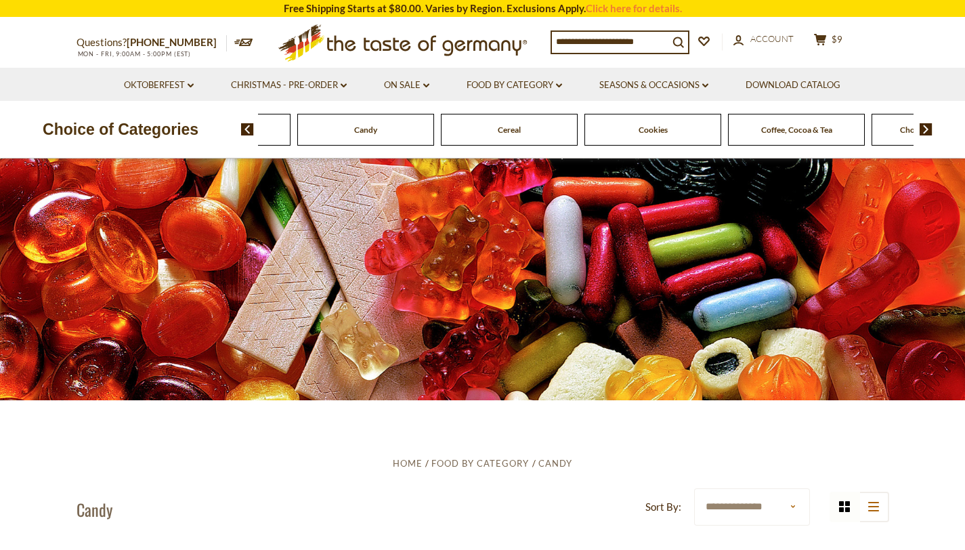
click at [923, 135] on img at bounding box center [925, 129] width 13 height 12
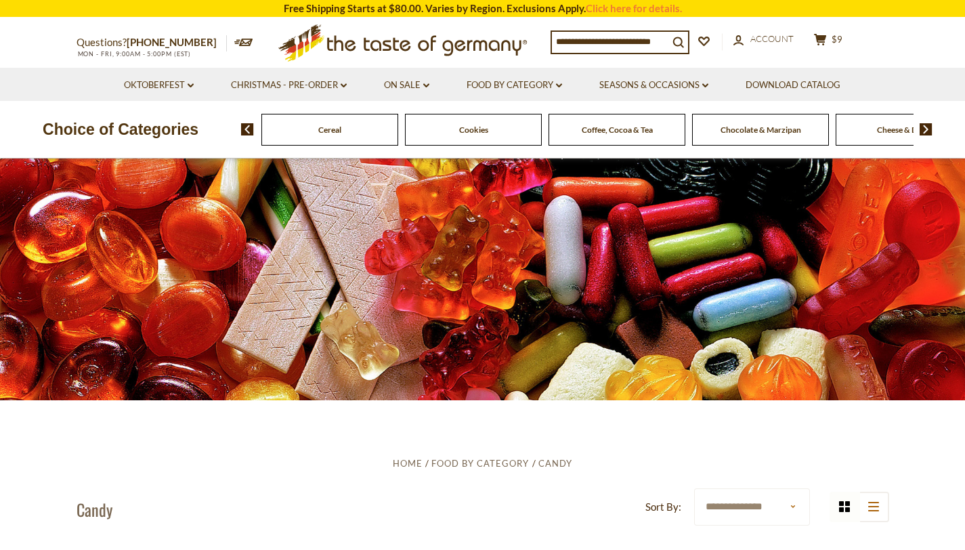
click at [923, 135] on img at bounding box center [925, 129] width 13 height 12
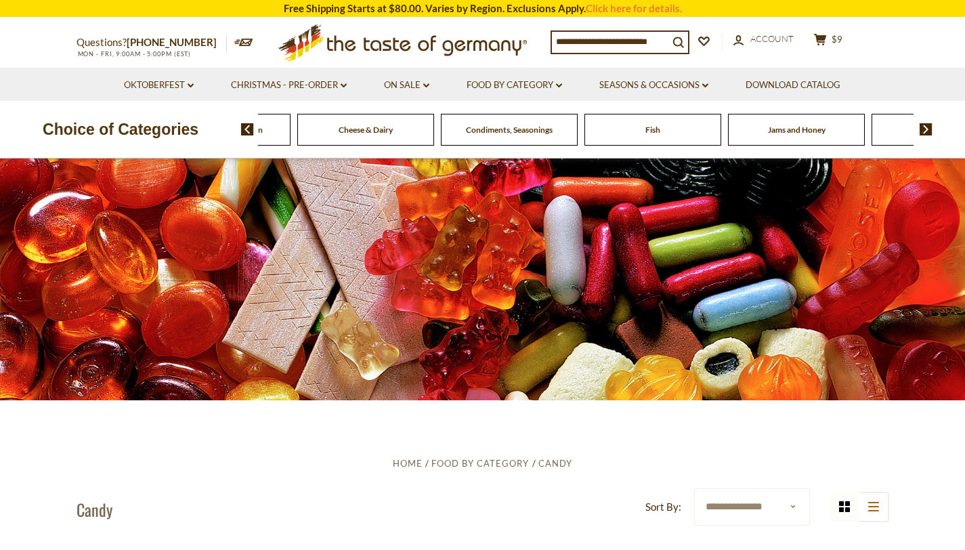
click at [923, 135] on img at bounding box center [925, 129] width 13 height 12
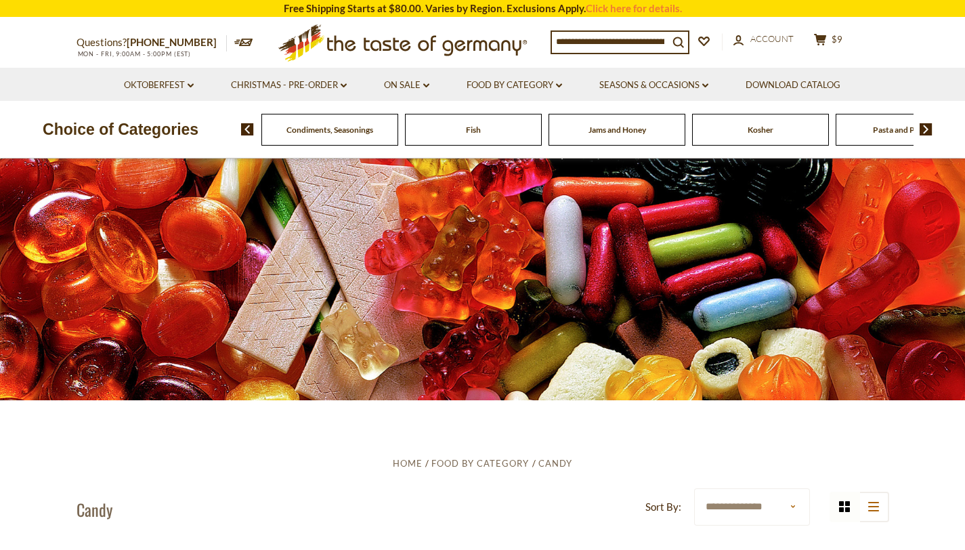
click at [311, 131] on span "Condiments, Seasonings" at bounding box center [329, 130] width 87 height 10
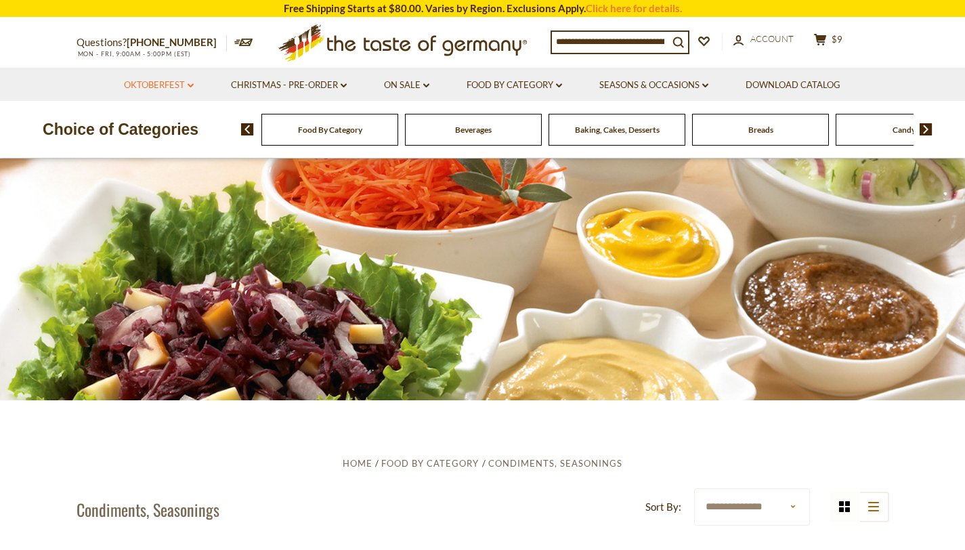
click at [175, 85] on link "Oktoberfest dropdown_arrow" at bounding box center [159, 85] width 70 height 15
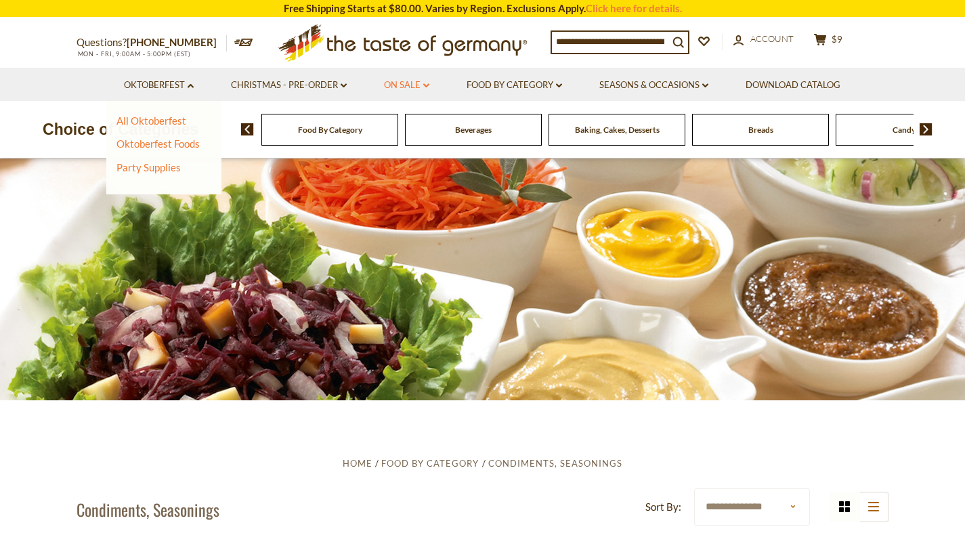
click at [411, 87] on link "On Sale dropdown_arrow" at bounding box center [406, 85] width 45 height 15
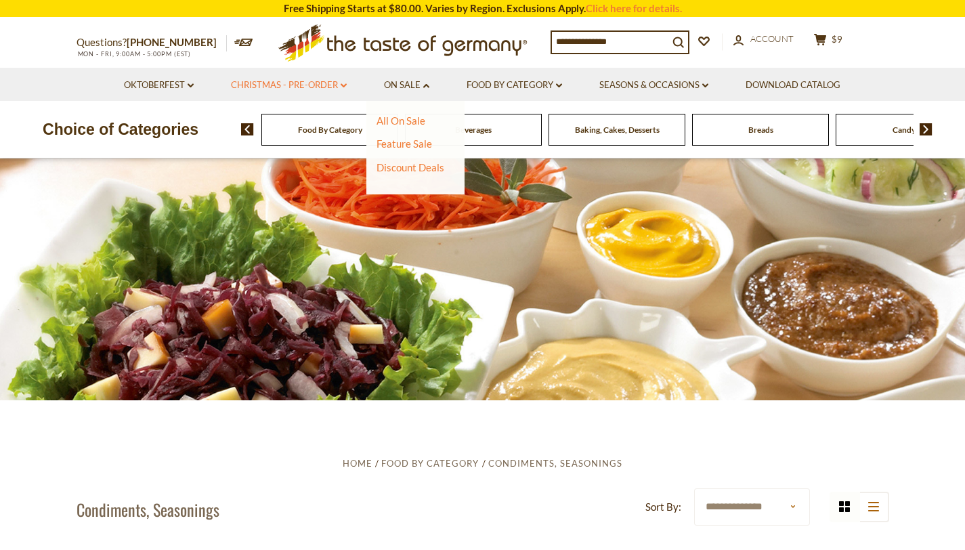
click at [343, 83] on icon "dropdown_arrow" at bounding box center [344, 85] width 6 height 5
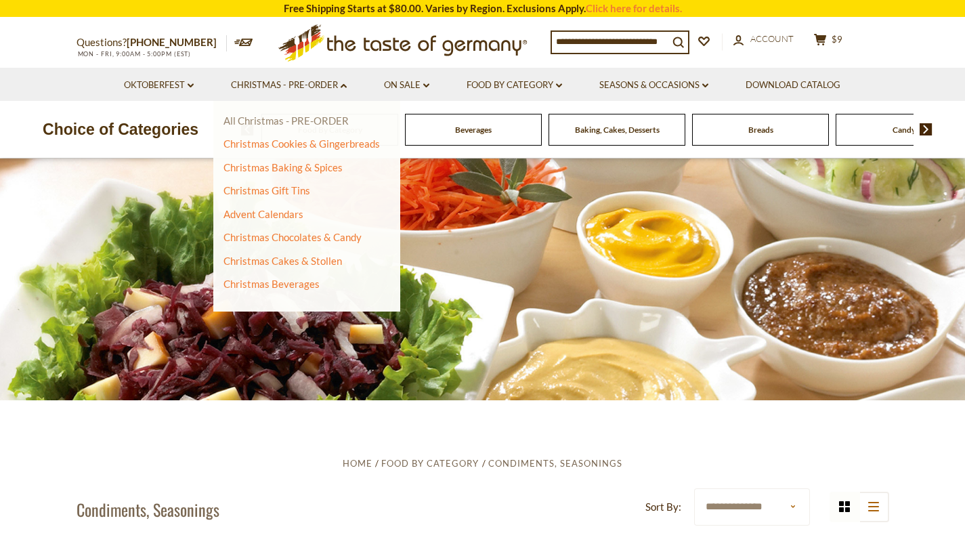
click at [332, 122] on link "All Christmas - PRE-ORDER" at bounding box center [285, 120] width 125 height 12
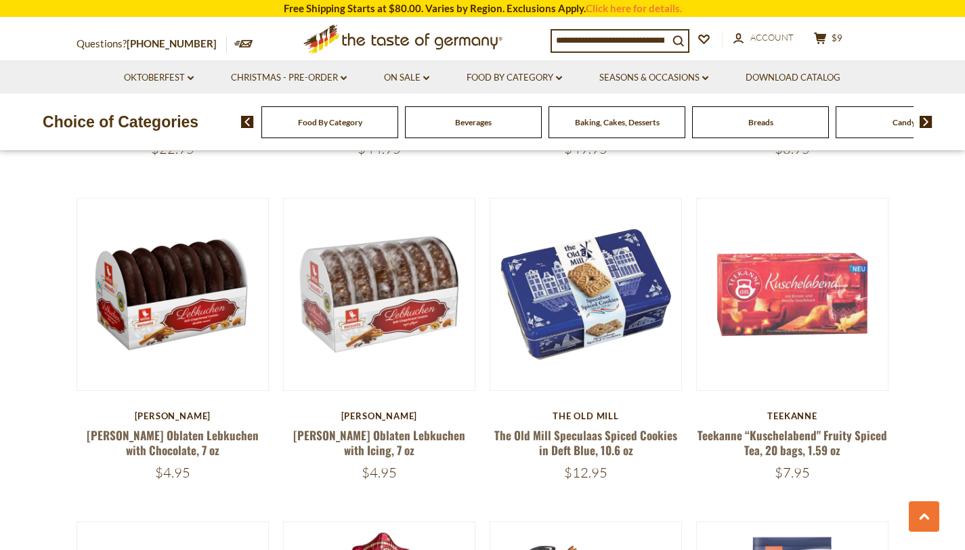
scroll to position [1362, 0]
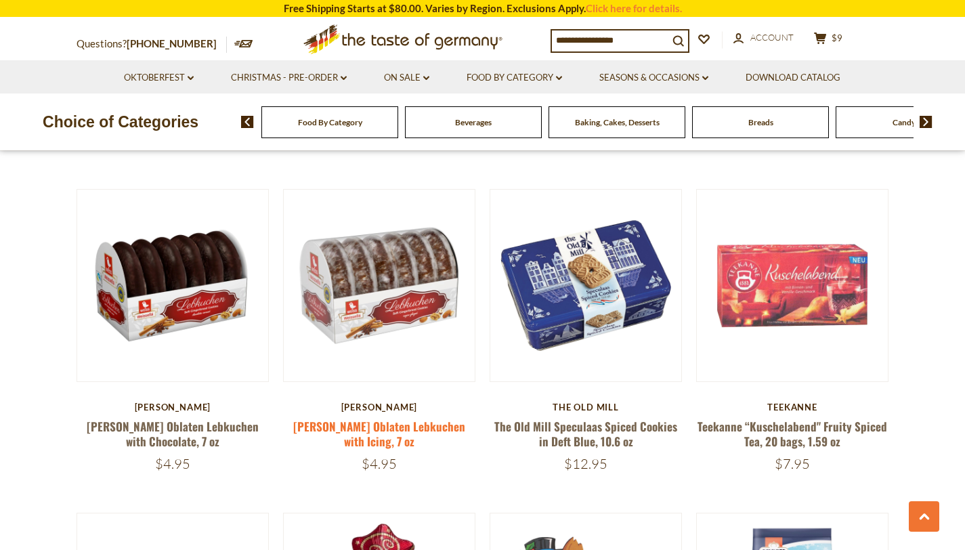
click at [351, 426] on link "[PERSON_NAME] Oblaten Lebkuchen with Icing, 7 oz" at bounding box center [379, 433] width 172 height 31
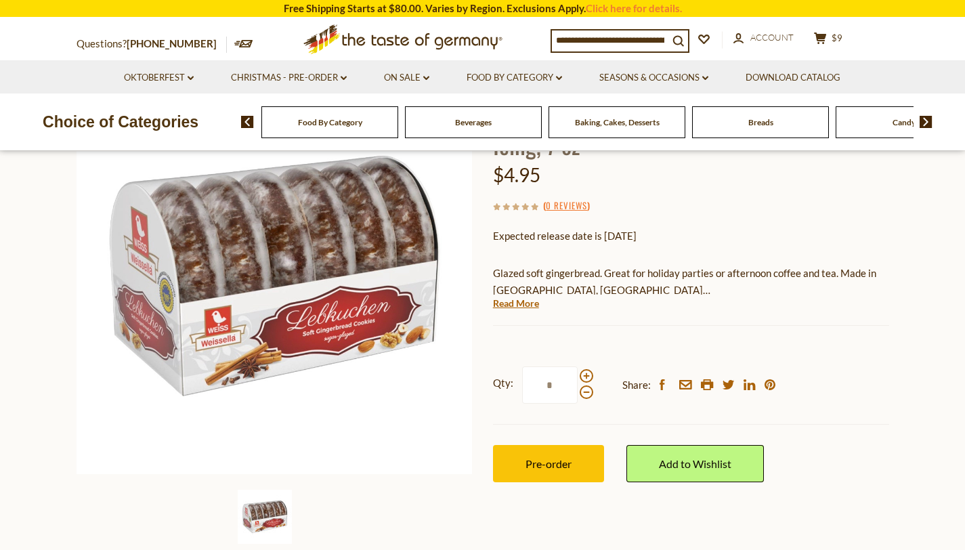
scroll to position [169, 0]
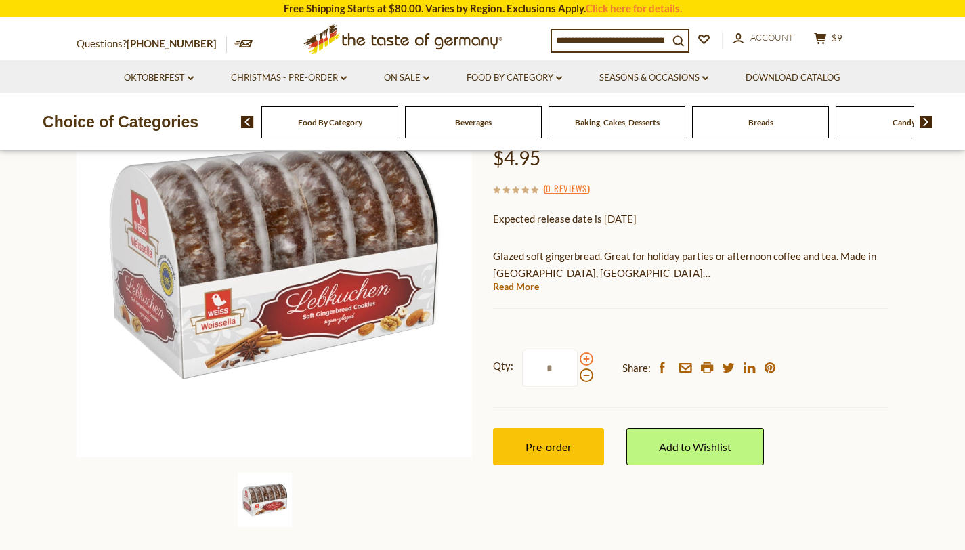
click at [588, 352] on span at bounding box center [586, 359] width 14 height 14
click at [577, 349] on input "*" at bounding box center [550, 367] width 56 height 37
click at [588, 352] on span at bounding box center [586, 359] width 14 height 14
click at [577, 349] on input "*" at bounding box center [550, 367] width 56 height 37
click at [582, 368] on span at bounding box center [586, 375] width 14 height 14
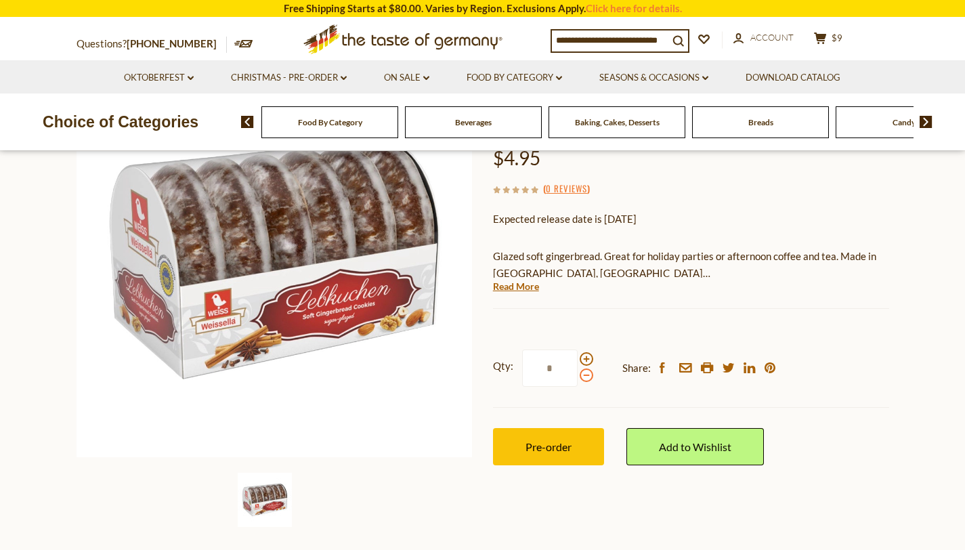
click at [577, 349] on input "*" at bounding box center [550, 367] width 56 height 37
type input "*"
click at [521, 428] on button "Pre-order" at bounding box center [548, 446] width 111 height 37
click at [762, 180] on div "( 0 Reviews )" at bounding box center [691, 188] width 396 height 17
click at [398, 129] on div "Breads" at bounding box center [329, 122] width 137 height 32
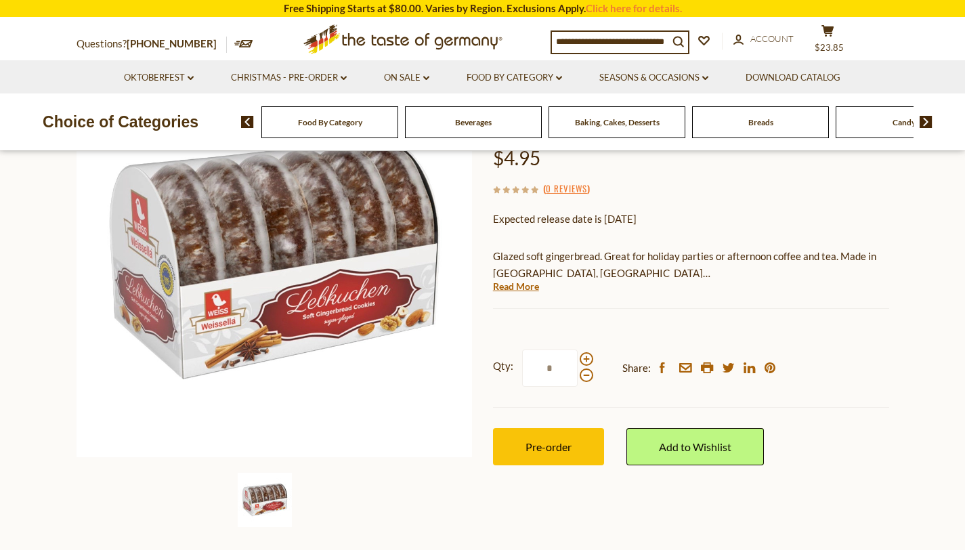
click at [398, 129] on div "Breads" at bounding box center [329, 122] width 137 height 32
click at [682, 74] on link "Seasons & Occasions dropdown_arrow" at bounding box center [653, 77] width 109 height 15
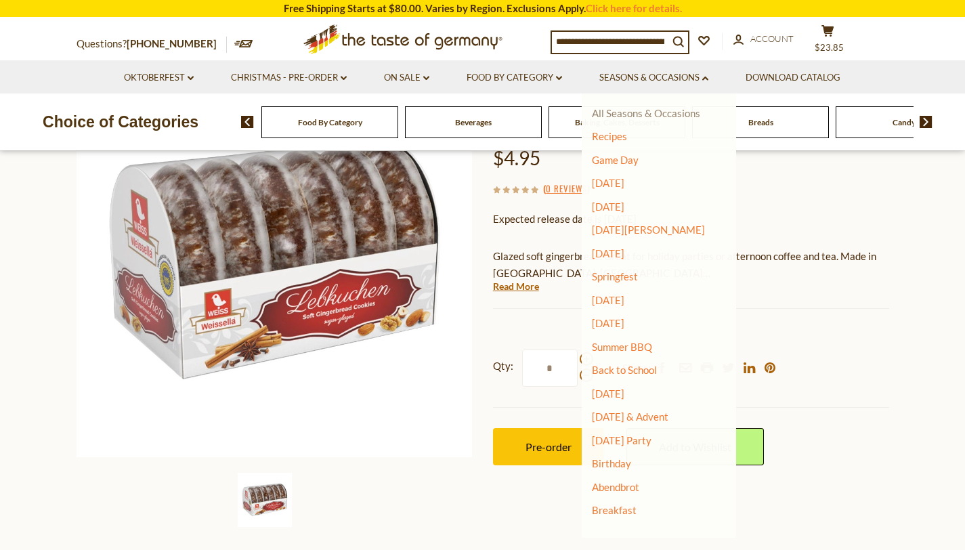
click at [643, 116] on link "All Seasons & Occasions" at bounding box center [646, 113] width 108 height 12
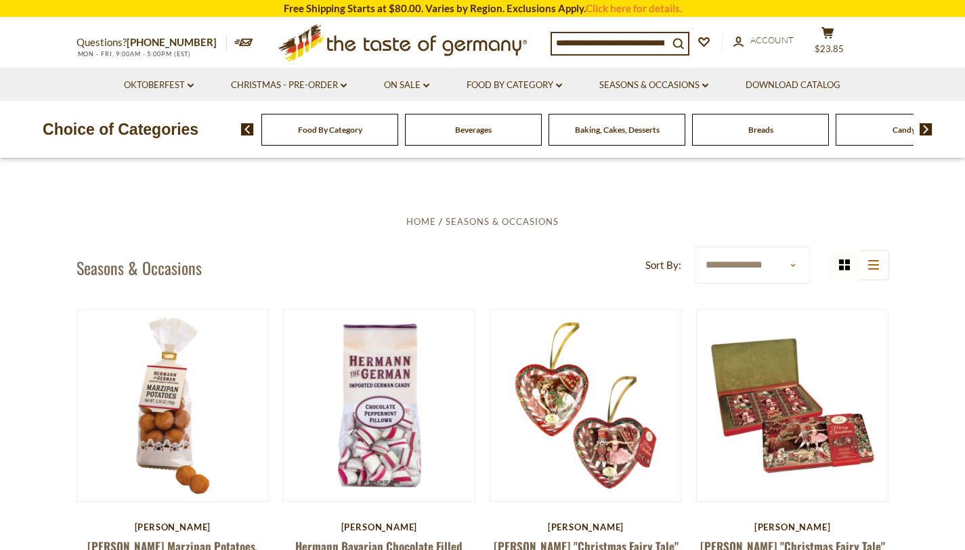
click at [245, 128] on img at bounding box center [247, 129] width 13 height 12
click at [250, 129] on img at bounding box center [247, 129] width 13 height 12
click at [557, 87] on link "Food By Category dropdown_arrow" at bounding box center [513, 85] width 95 height 15
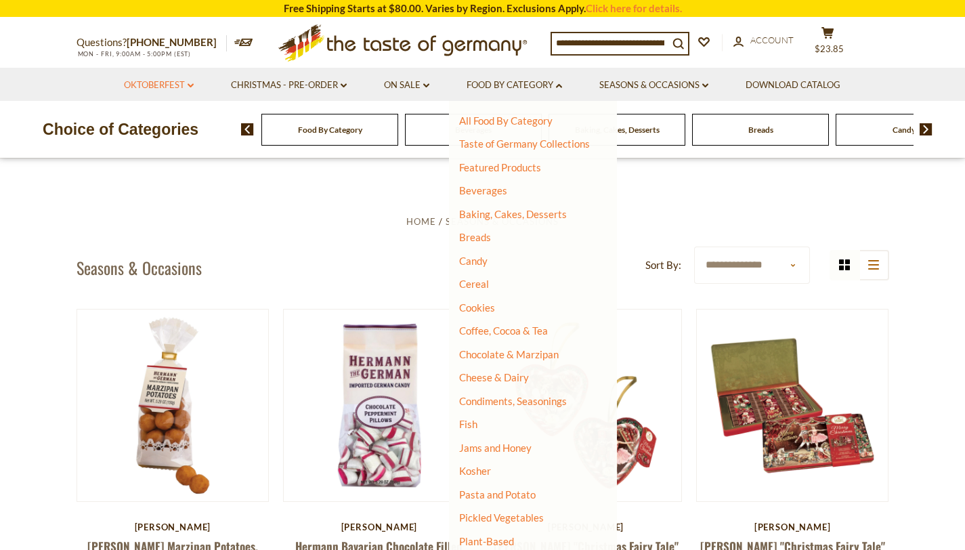
click at [189, 85] on icon at bounding box center [191, 85] width 6 height 4
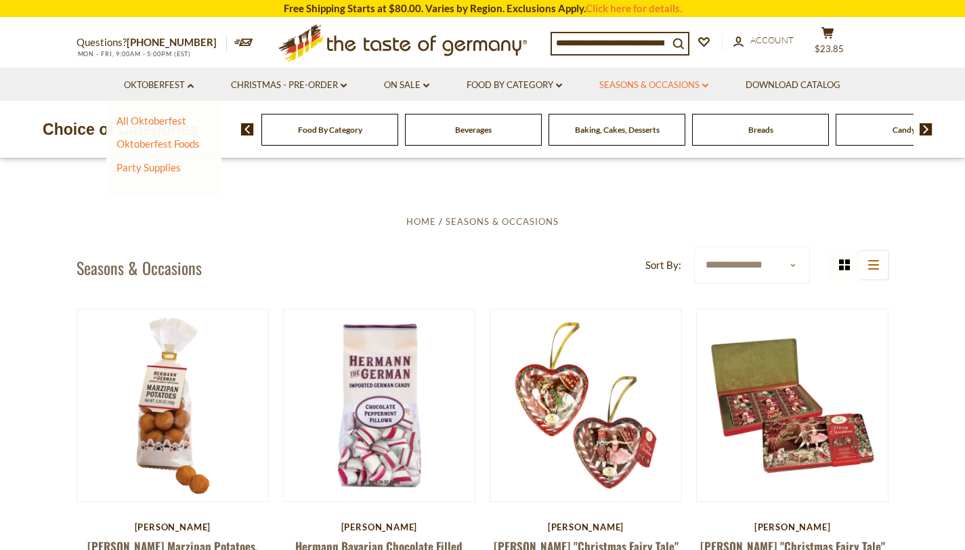
click at [703, 84] on link "Seasons & Occasions dropdown_arrow" at bounding box center [653, 85] width 109 height 15
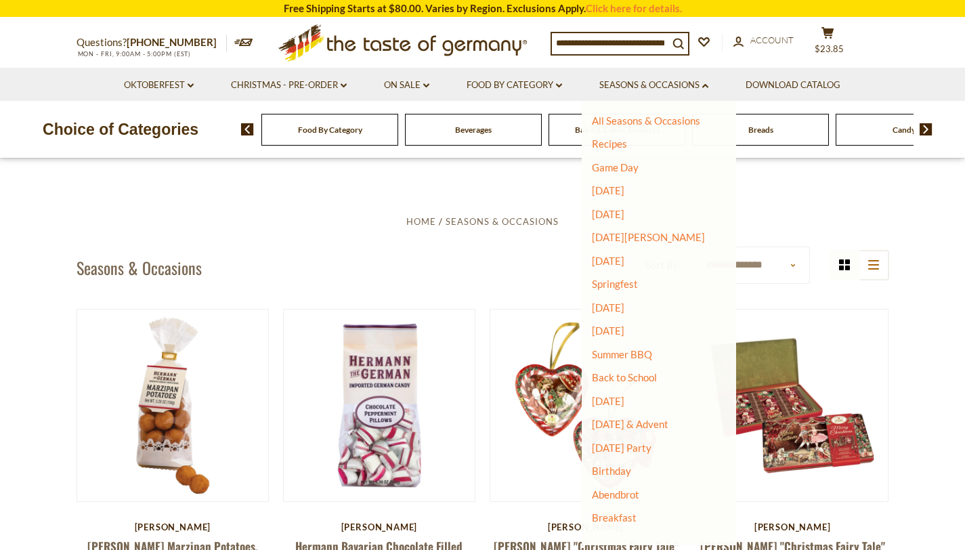
click at [929, 127] on img at bounding box center [925, 129] width 13 height 12
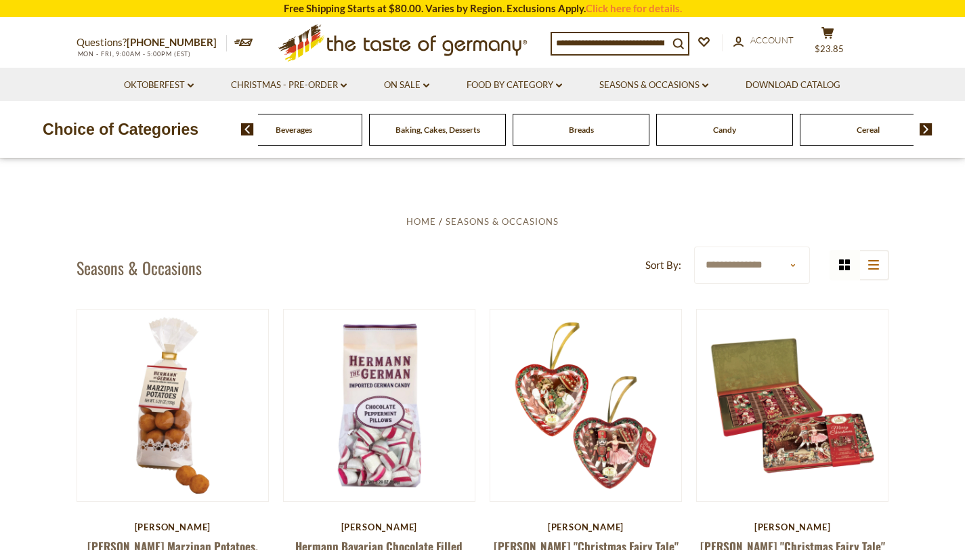
click at [929, 127] on img at bounding box center [925, 129] width 13 height 12
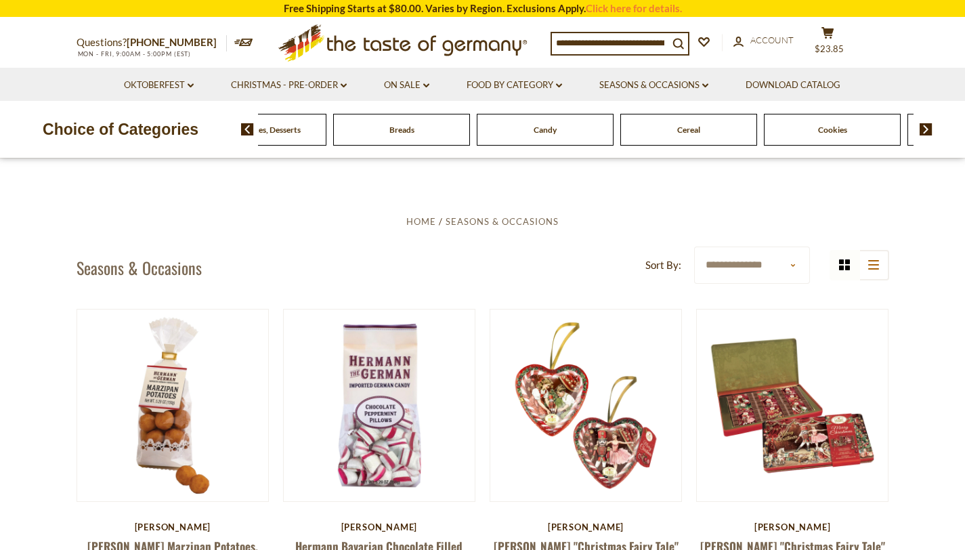
click at [930, 127] on img at bounding box center [925, 129] width 13 height 12
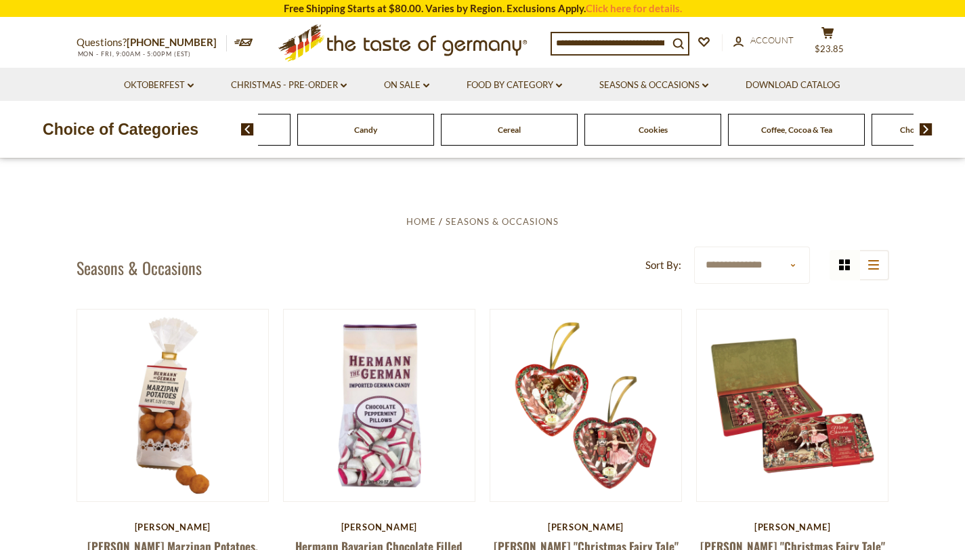
click at [930, 127] on img at bounding box center [925, 129] width 13 height 12
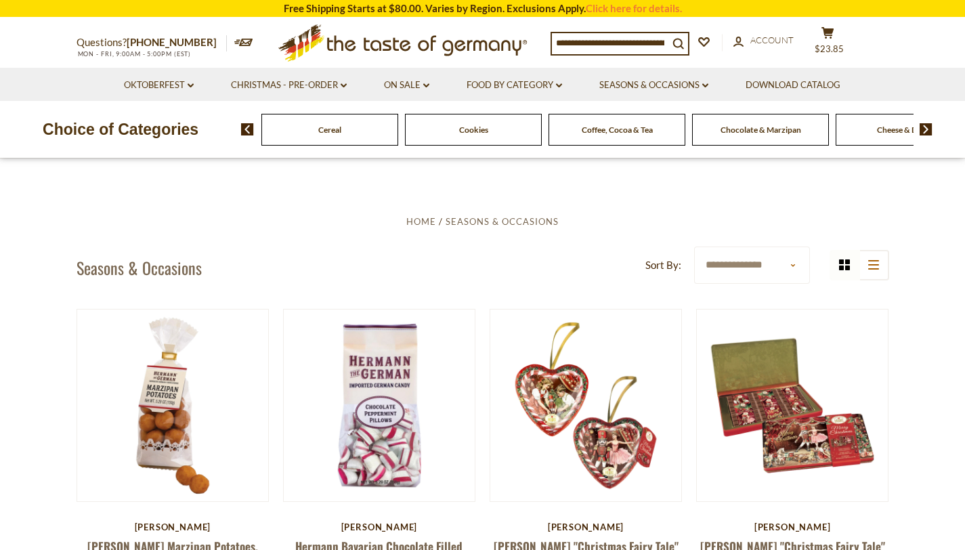
click at [930, 127] on img at bounding box center [925, 129] width 13 height 12
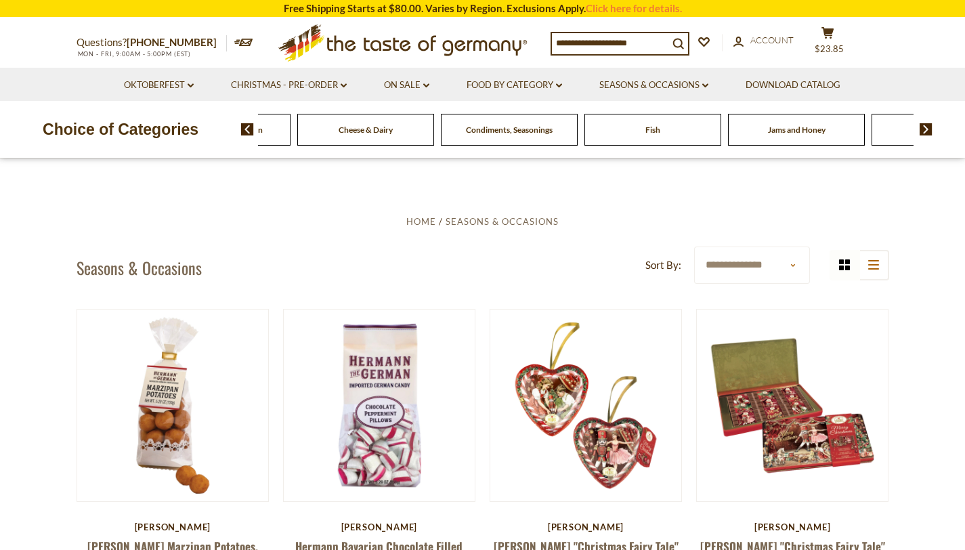
click at [930, 127] on img at bounding box center [925, 129] width 13 height 12
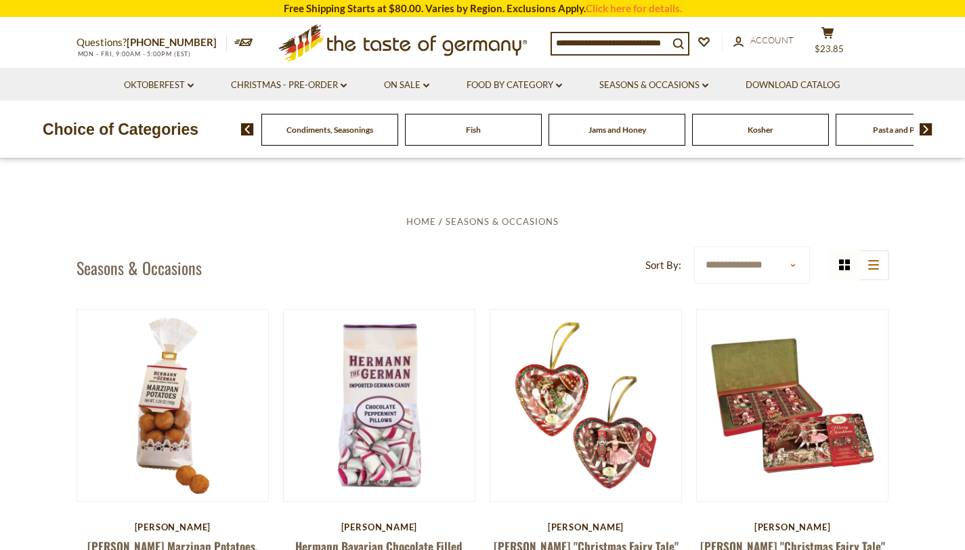
click at [931, 127] on img at bounding box center [925, 129] width 13 height 12
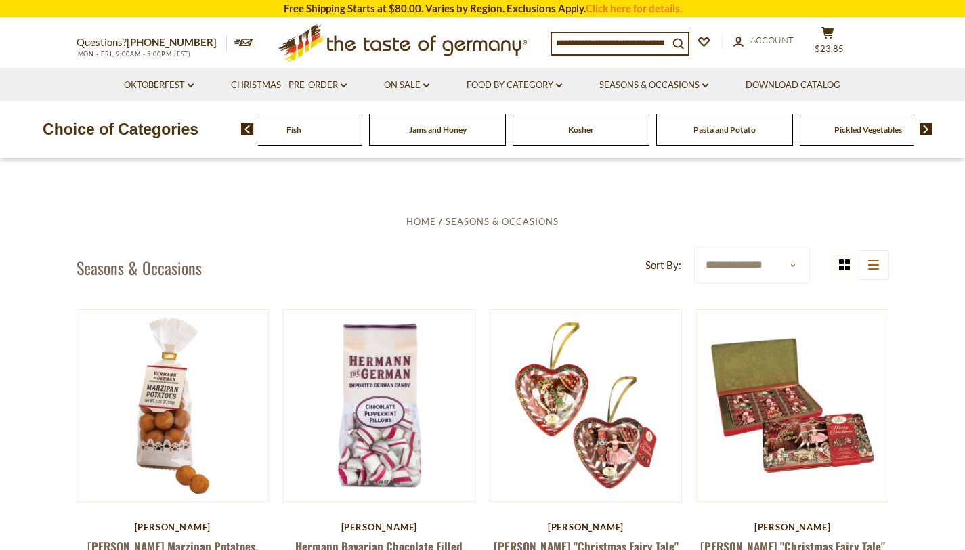
click at [931, 127] on img at bounding box center [925, 129] width 13 height 12
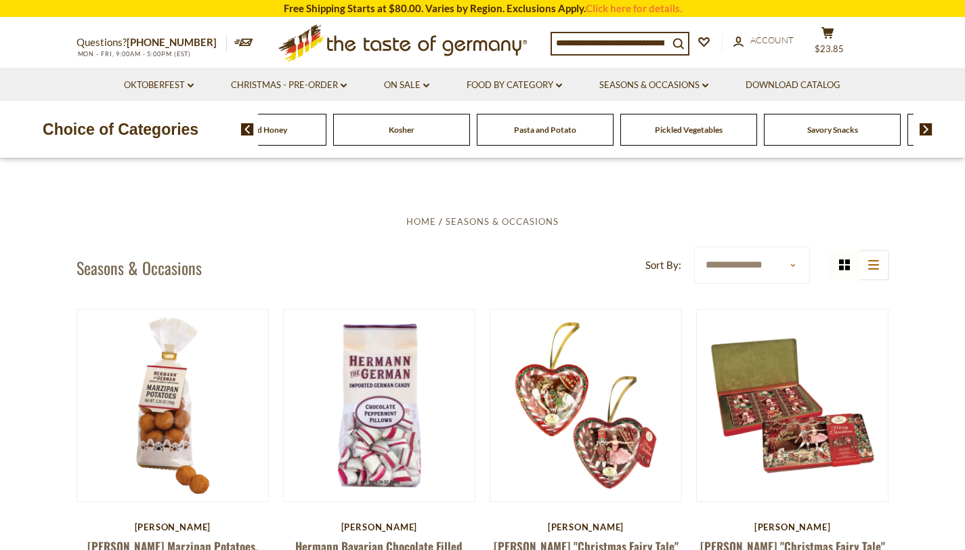
click at [931, 127] on img at bounding box center [925, 129] width 13 height 12
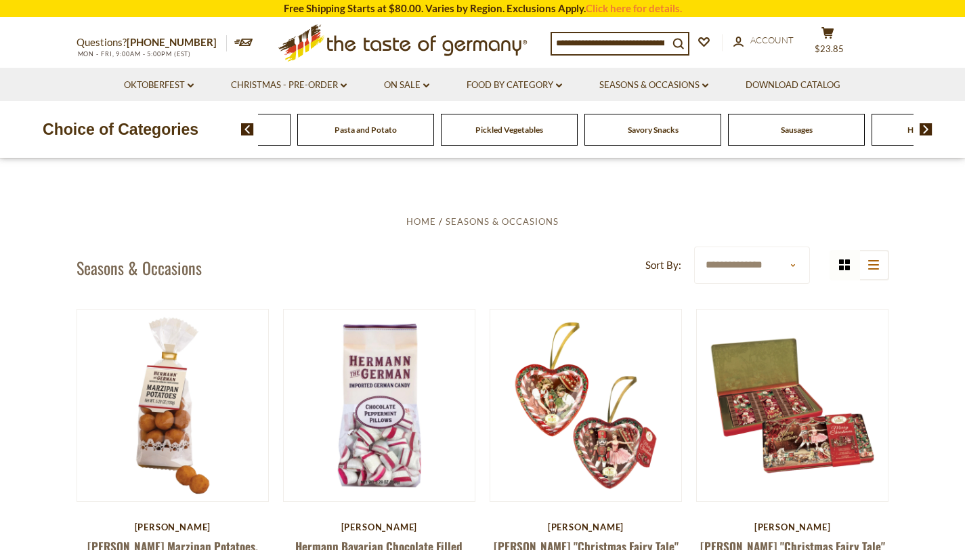
click at [931, 127] on img at bounding box center [925, 129] width 13 height 12
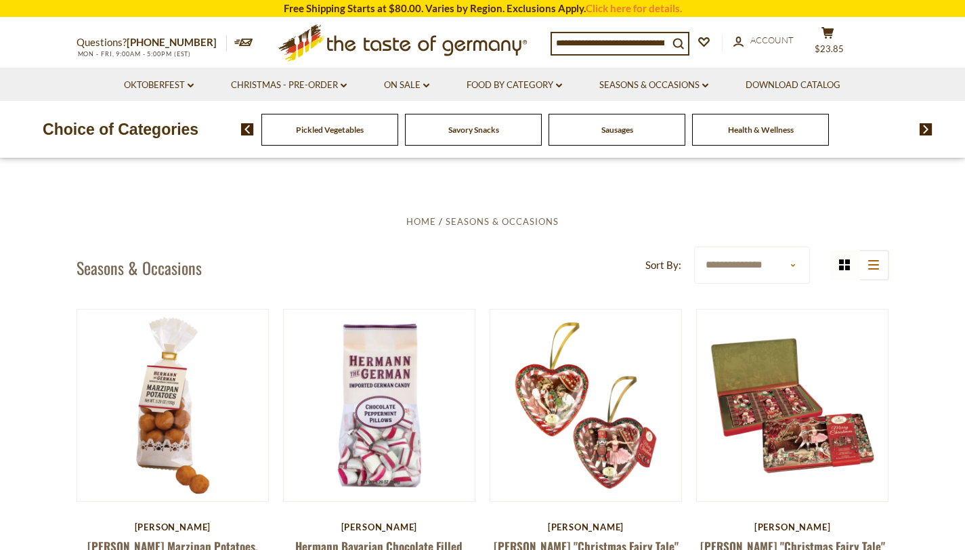
click at [931, 127] on img at bounding box center [925, 129] width 13 height 12
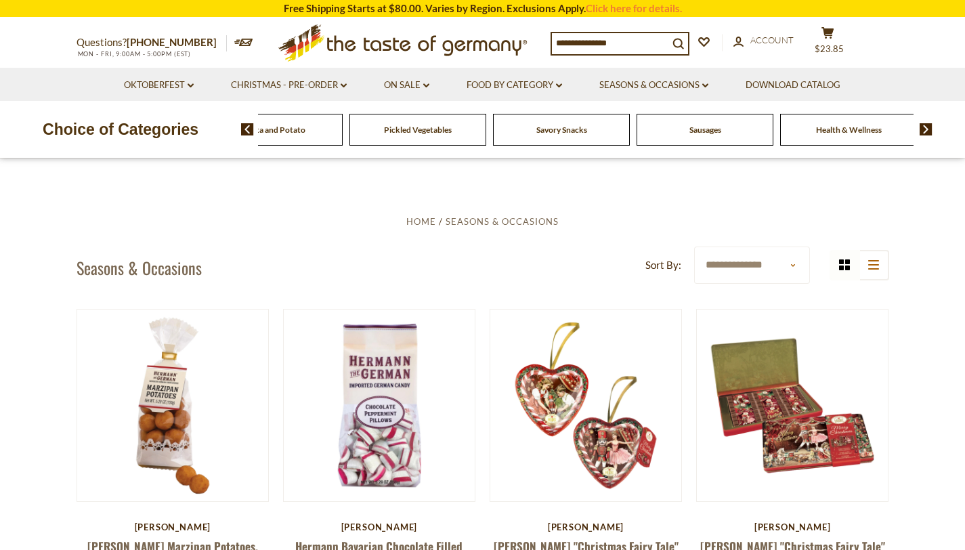
click at [854, 134] on span "Health & Wellness" at bounding box center [849, 130] width 66 height 10
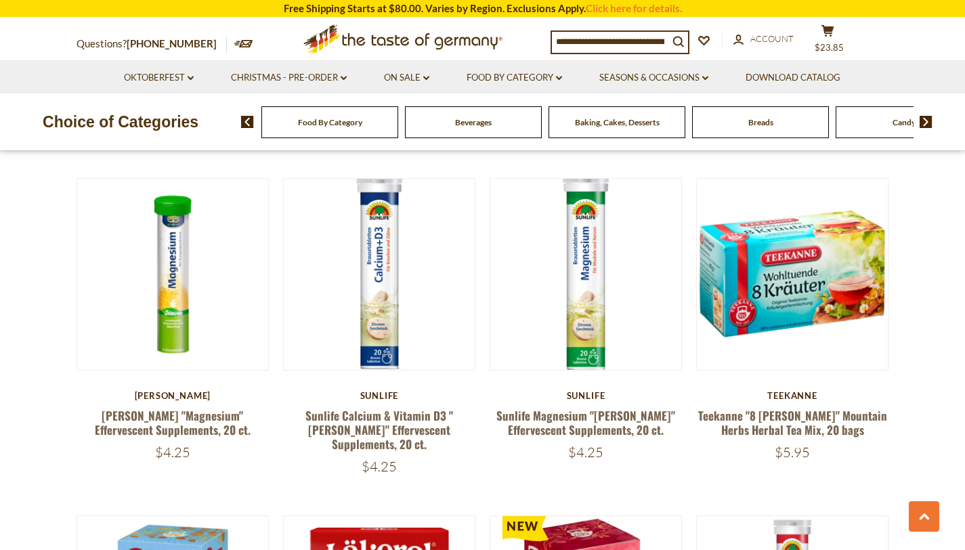
scroll to position [1048, 0]
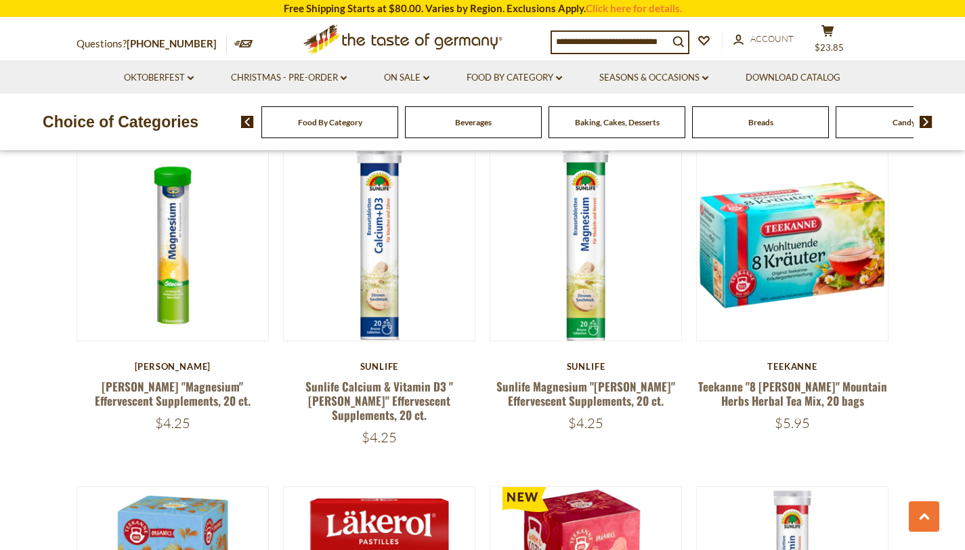
drag, startPoint x: 971, startPoint y: 30, endPoint x: 974, endPoint y: 150, distance: 119.9
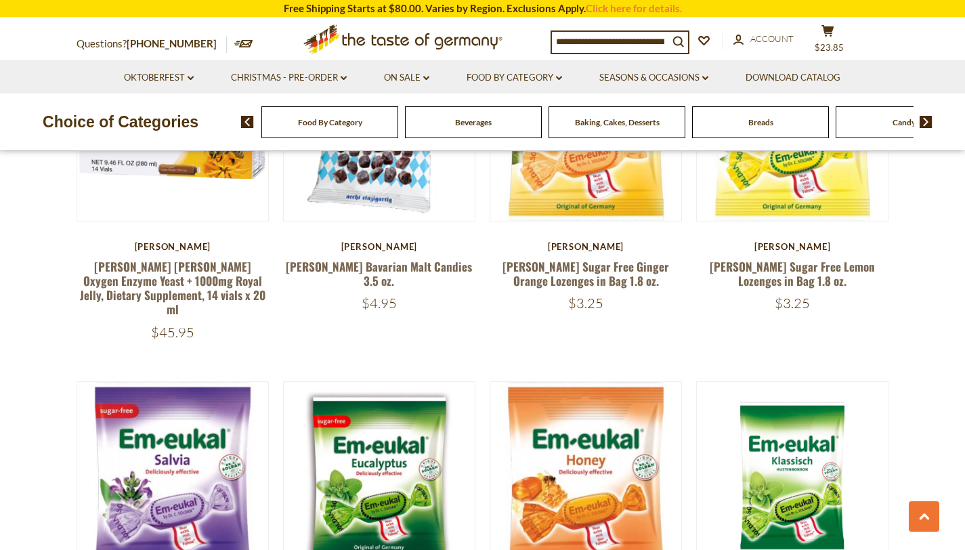
scroll to position [1011, 0]
